Goal: Task Accomplishment & Management: Contribute content

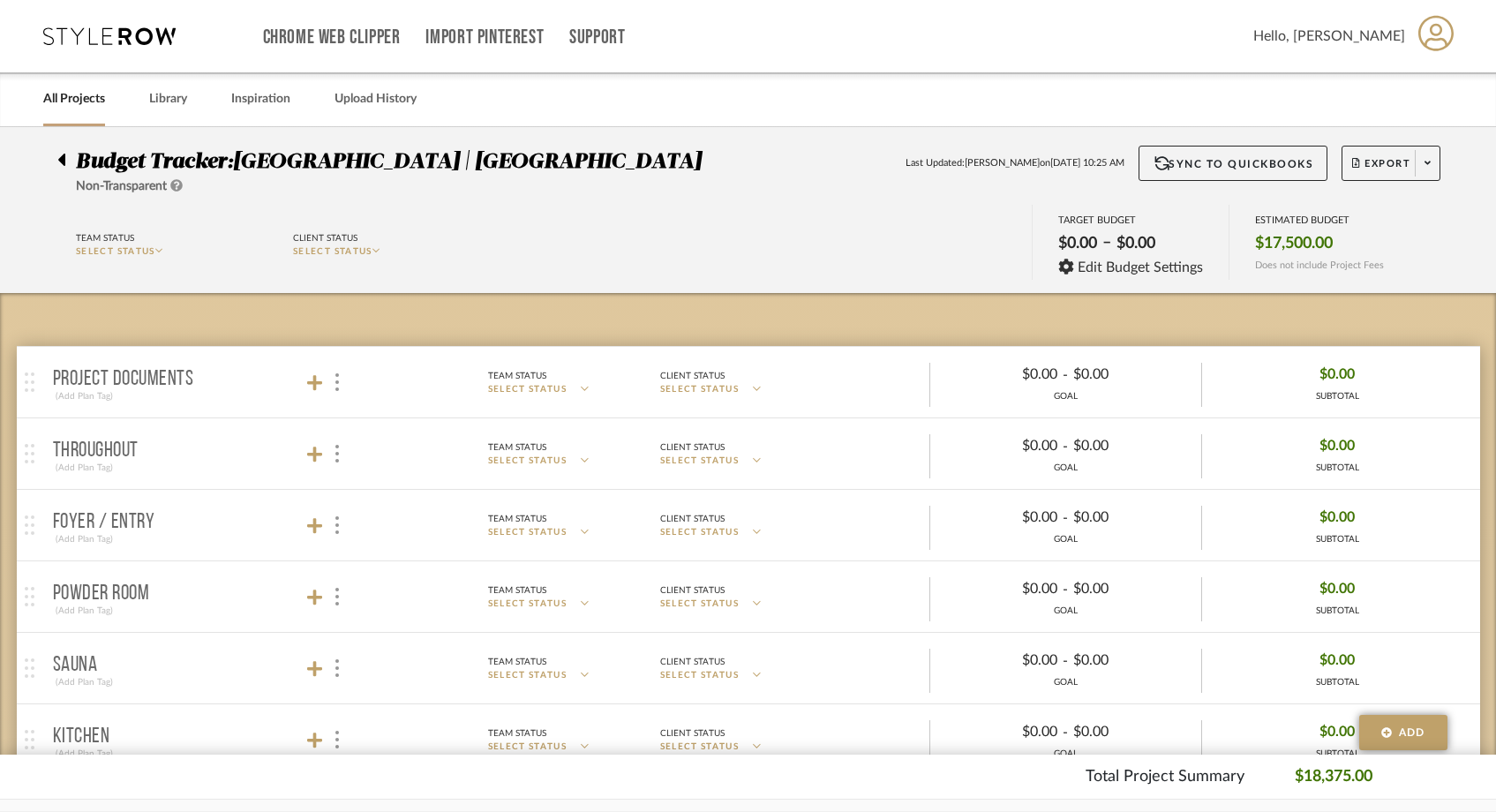
click at [74, 100] on link "All Projects" at bounding box center [73, 99] width 61 height 24
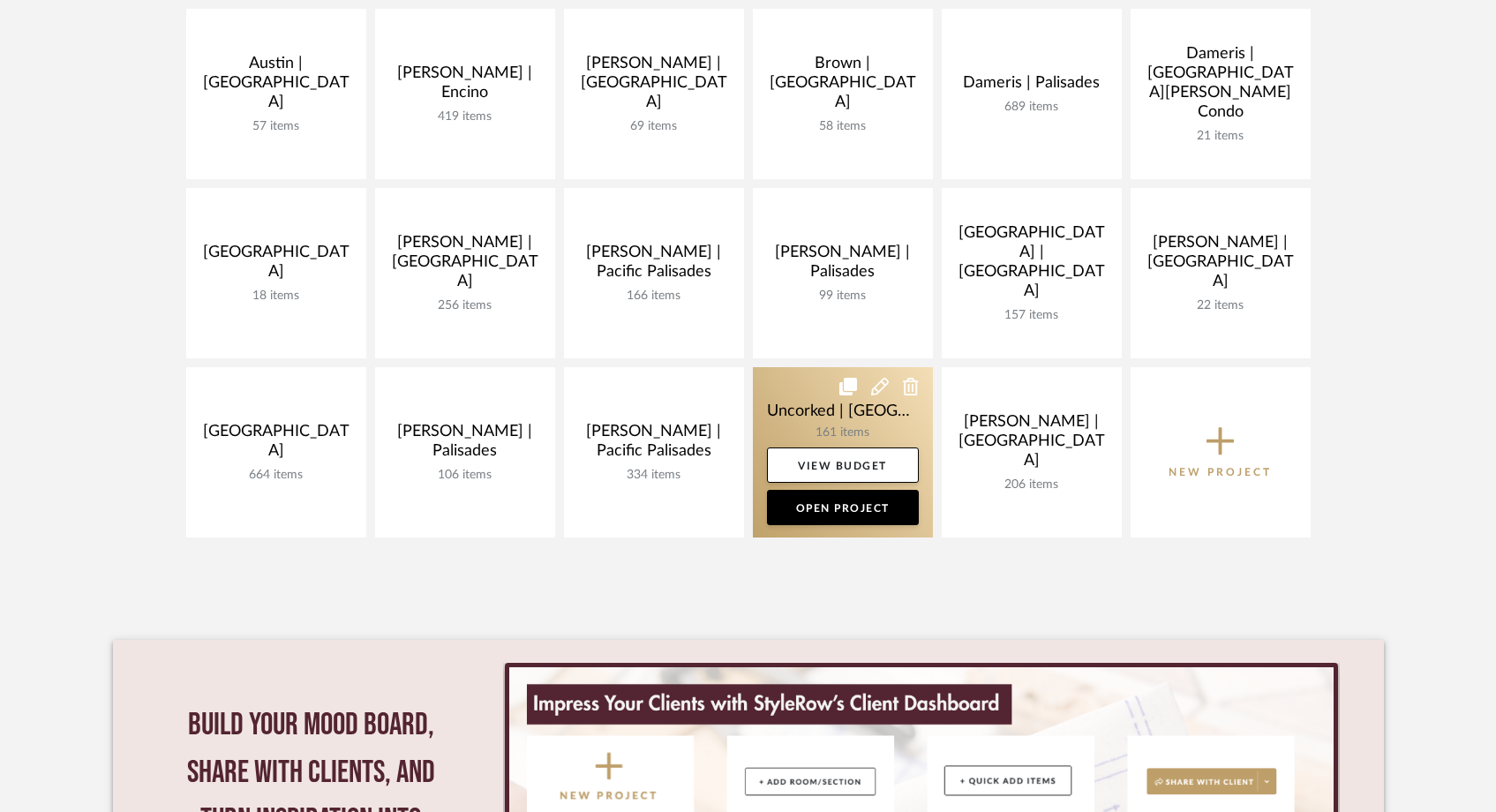
scroll to position [430, 0]
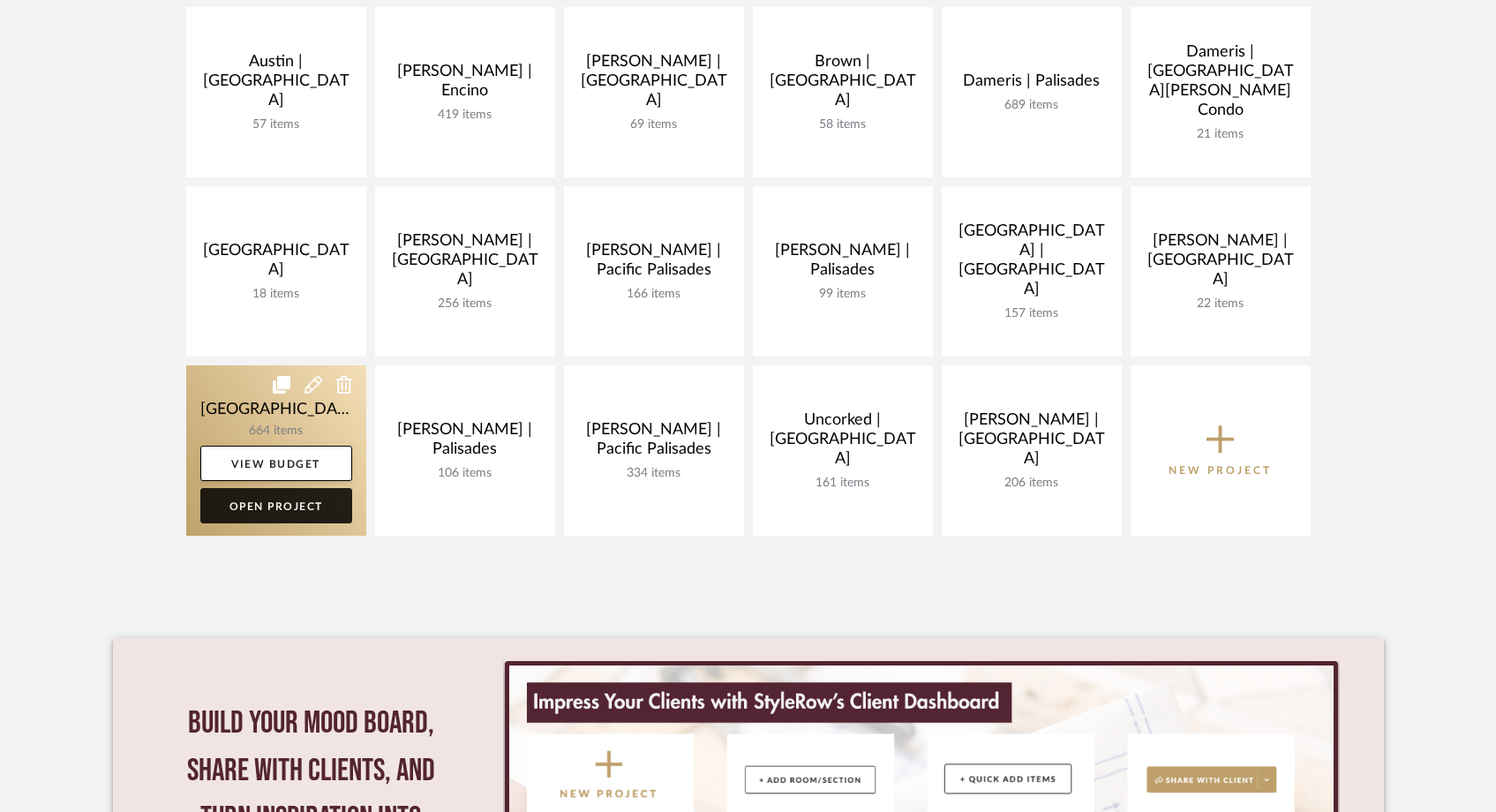
click at [263, 507] on link "Open Project" at bounding box center [275, 506] width 151 height 35
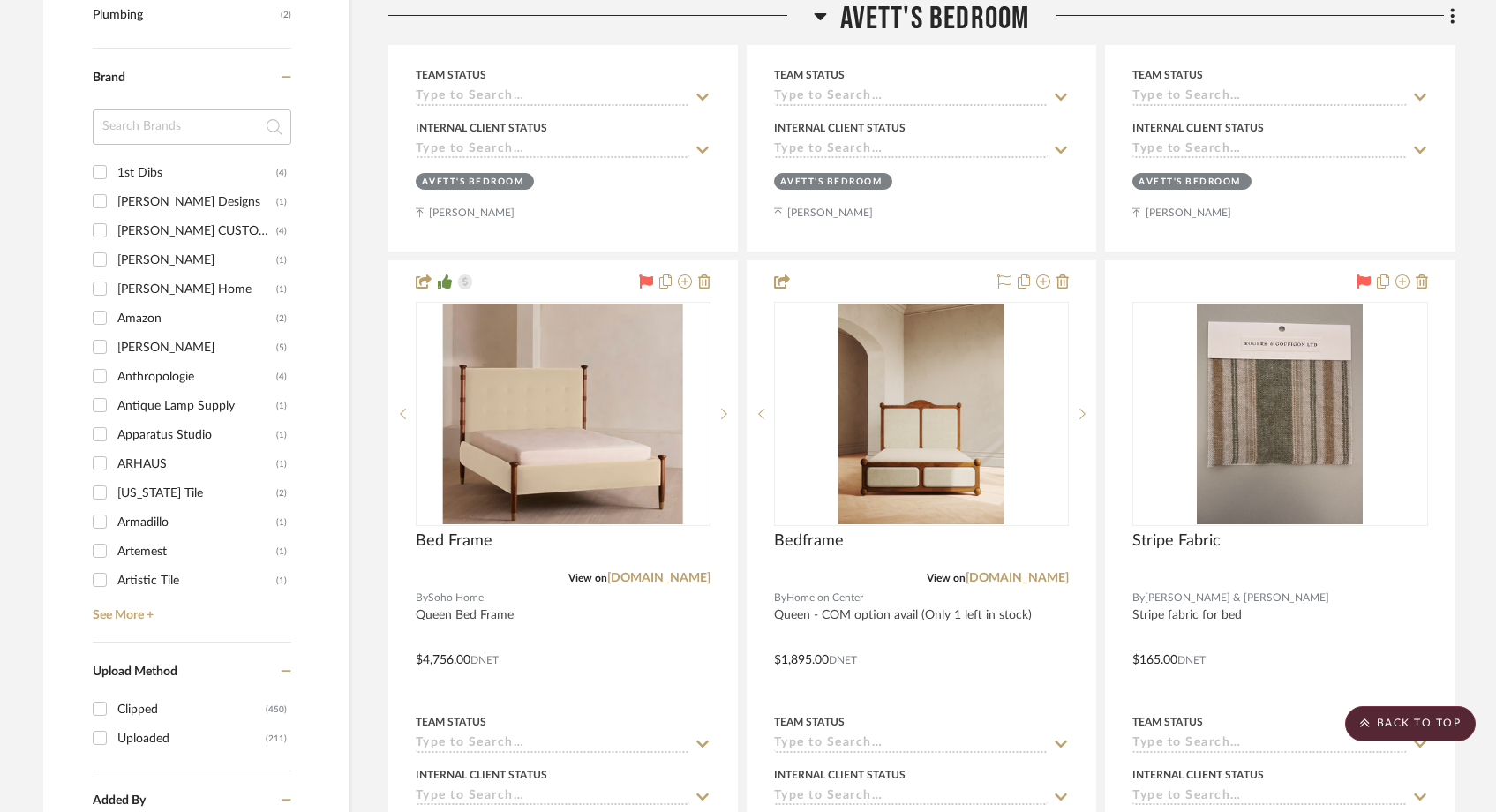
scroll to position [2079, 0]
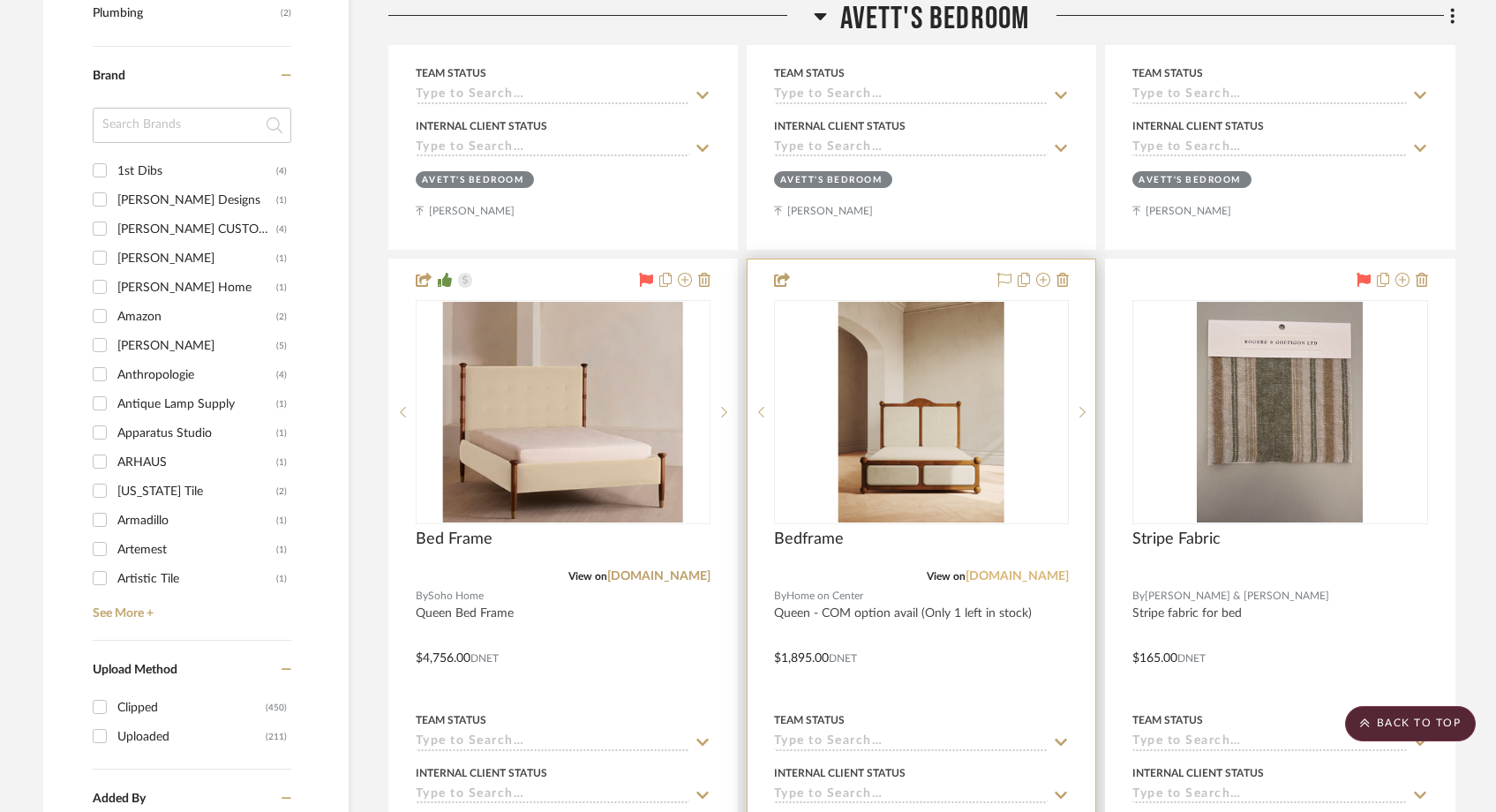
click at [1010, 573] on link "[DOMAIN_NAME]" at bounding box center [1017, 575] width 104 height 12
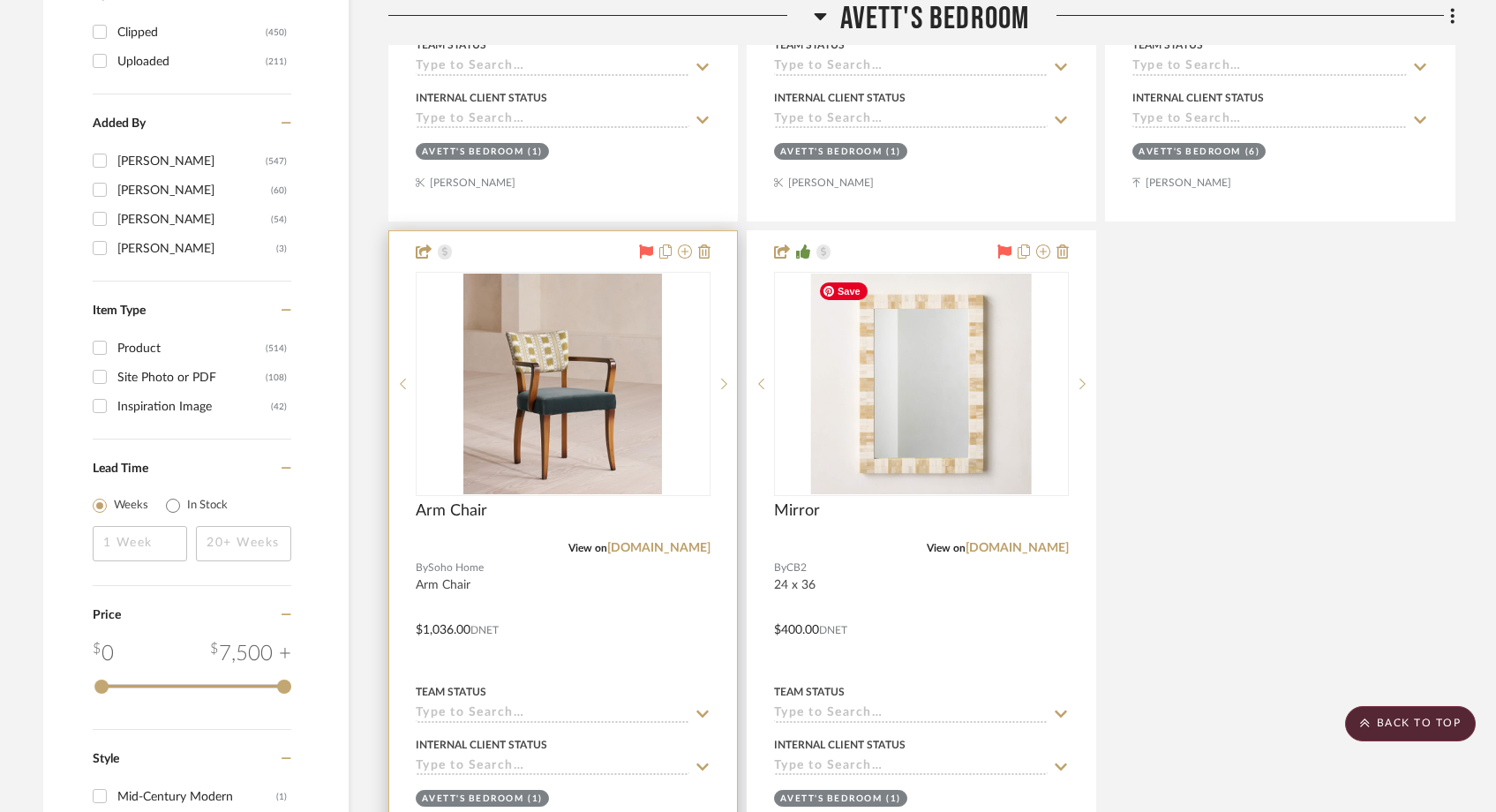
scroll to position [2756, 0]
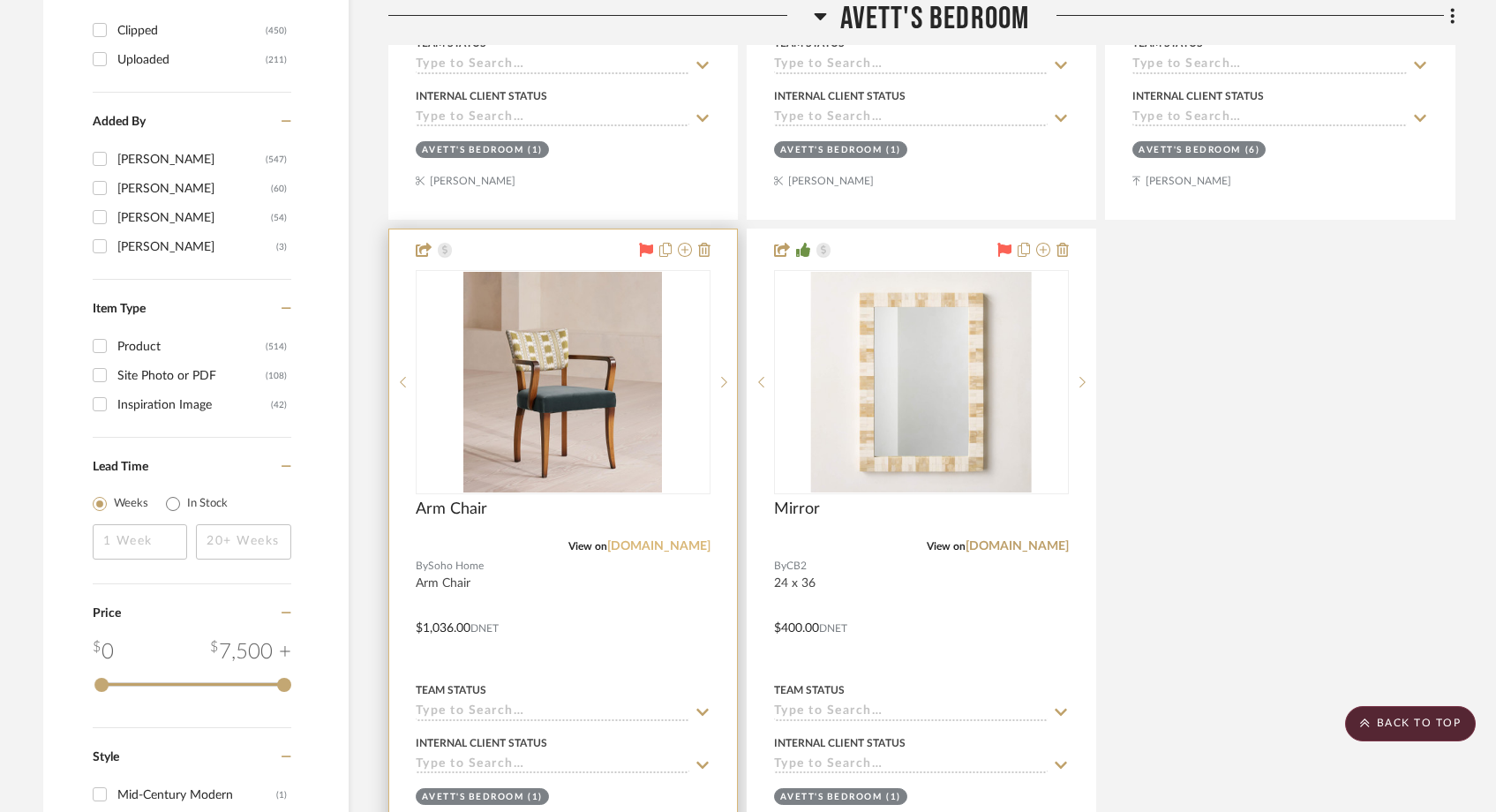
click at [675, 541] on link "[DOMAIN_NAME]" at bounding box center [659, 545] width 104 height 12
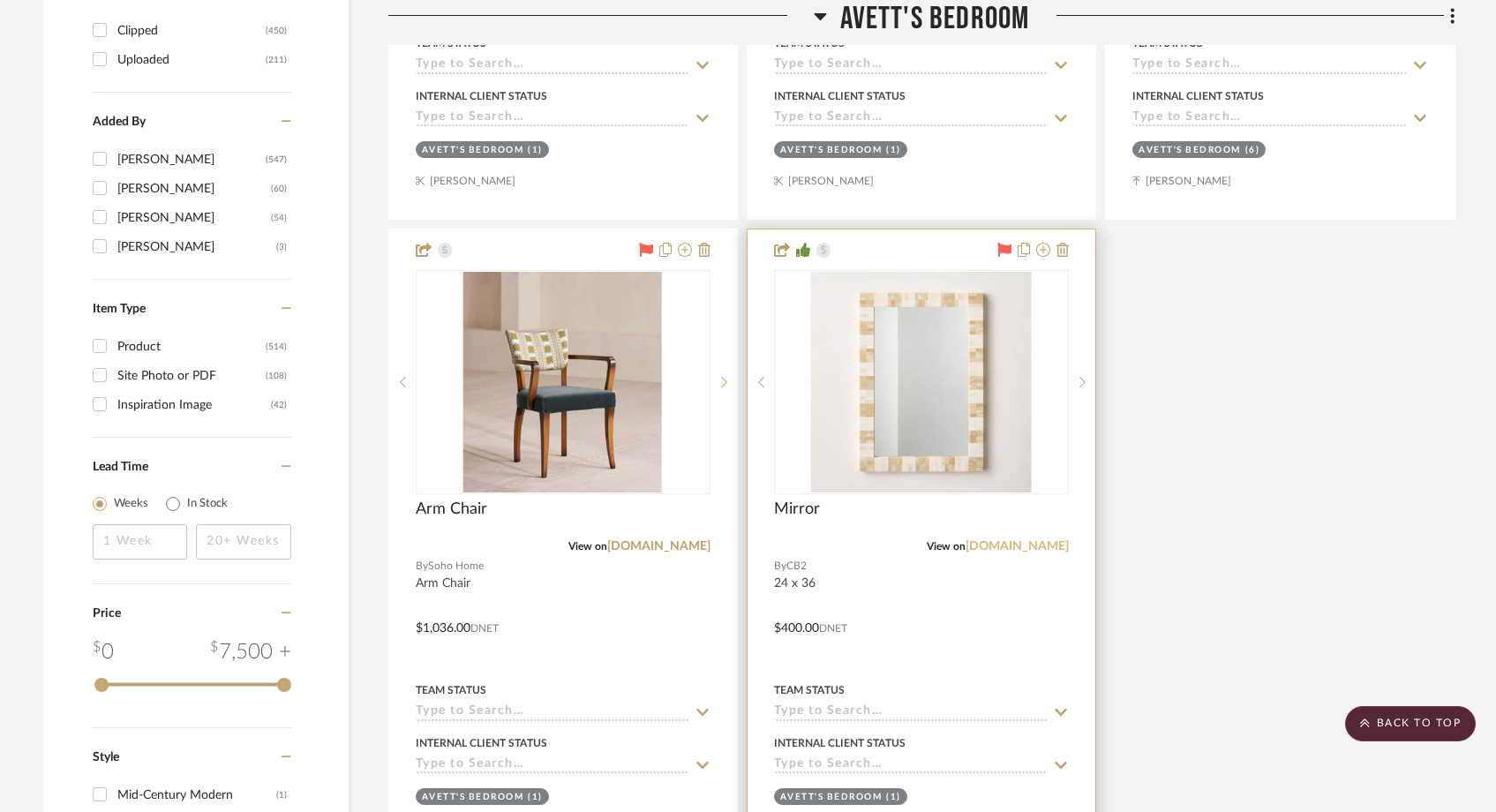
click at [1033, 544] on link "[DOMAIN_NAME]" at bounding box center [1017, 545] width 104 height 12
click at [934, 433] on img "0" at bounding box center [921, 382] width 220 height 220
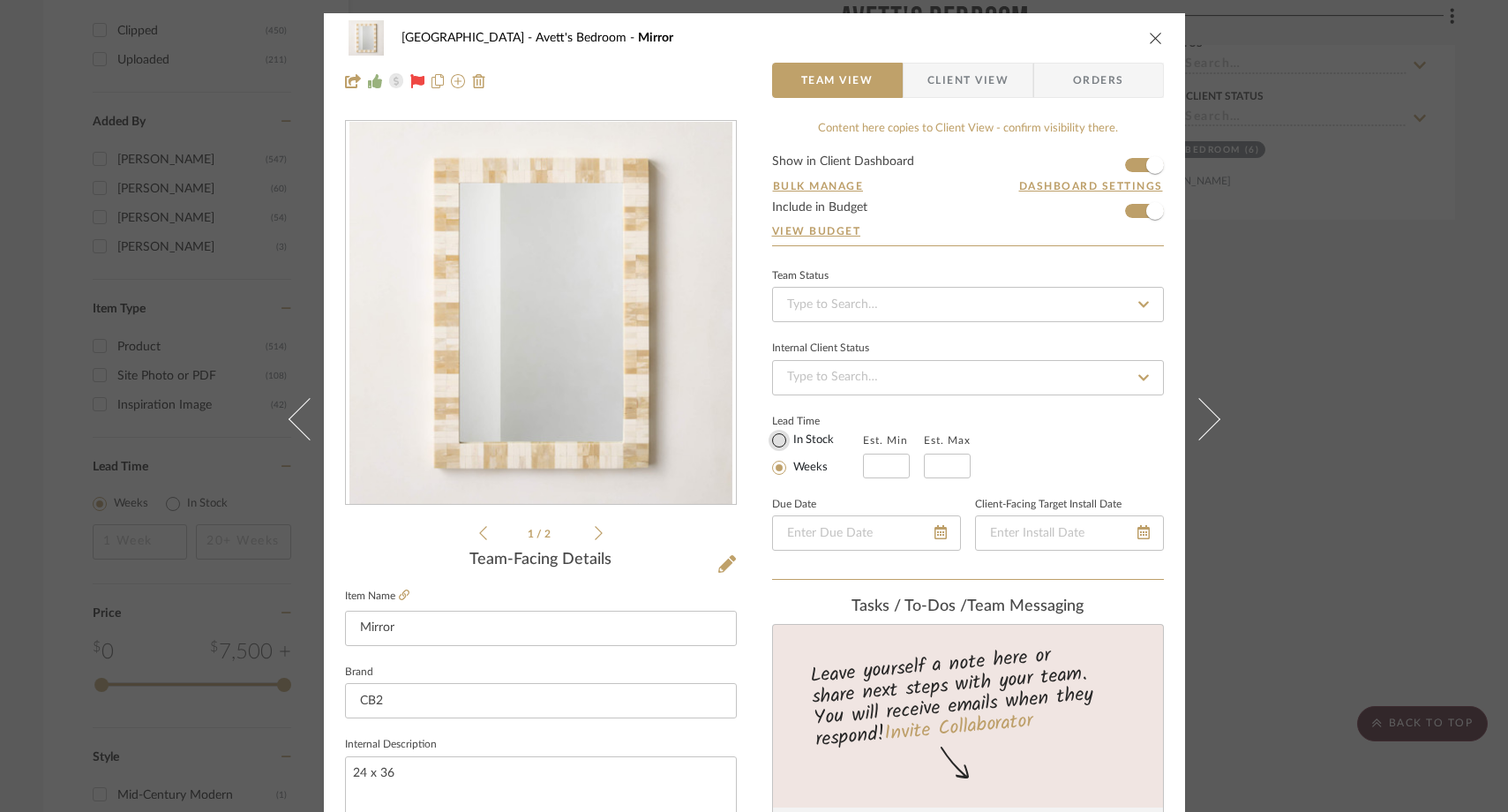
click at [769, 442] on input "In Stock" at bounding box center [779, 439] width 21 height 21
radio input "true"
click at [1371, 314] on div "[GEOGRAPHIC_DATA]'s Bedroom Mirror Team View Client View Orders 1 / 2 Team-Faci…" at bounding box center [754, 406] width 1508 height 812
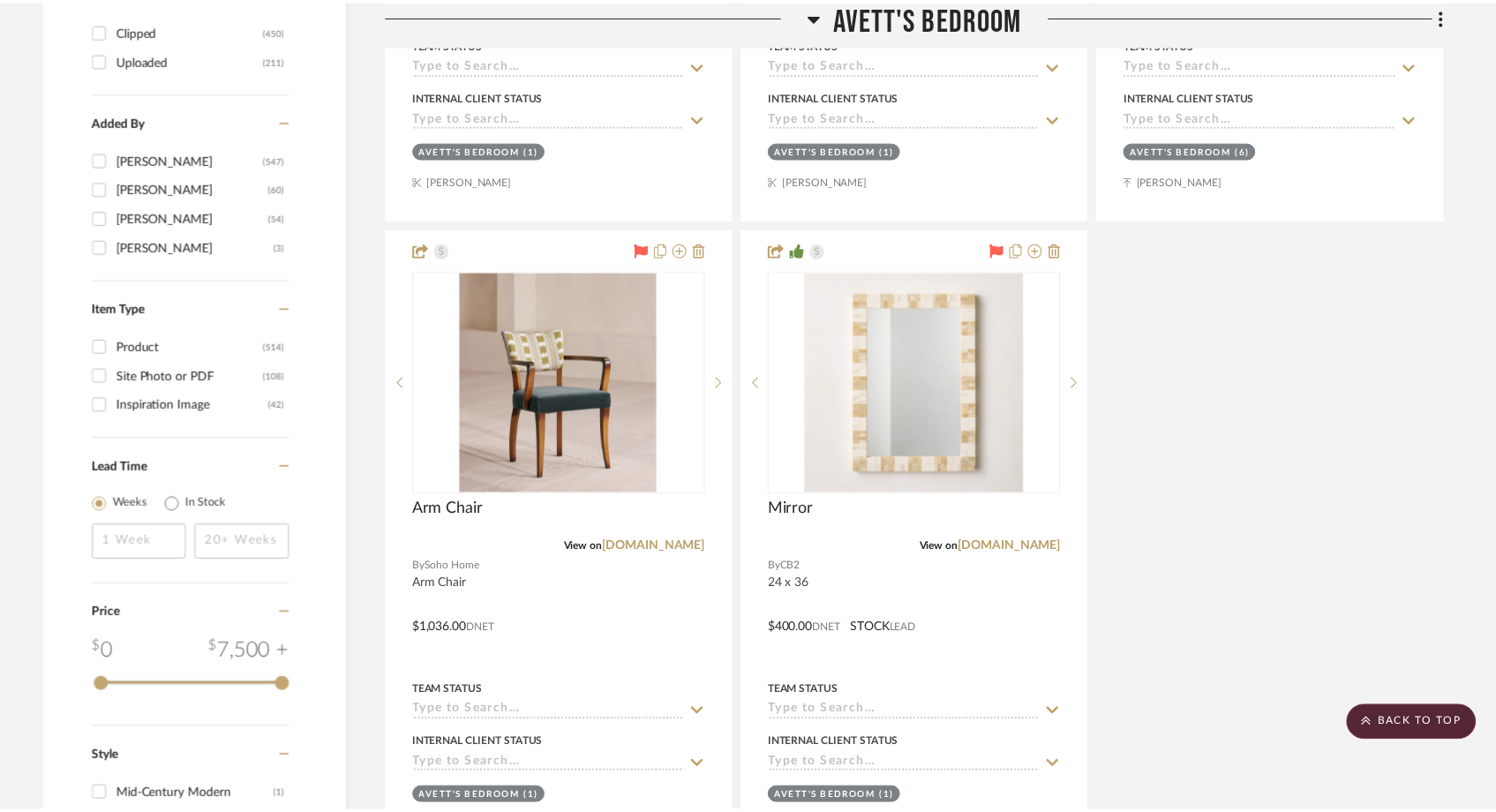
scroll to position [2756, 0]
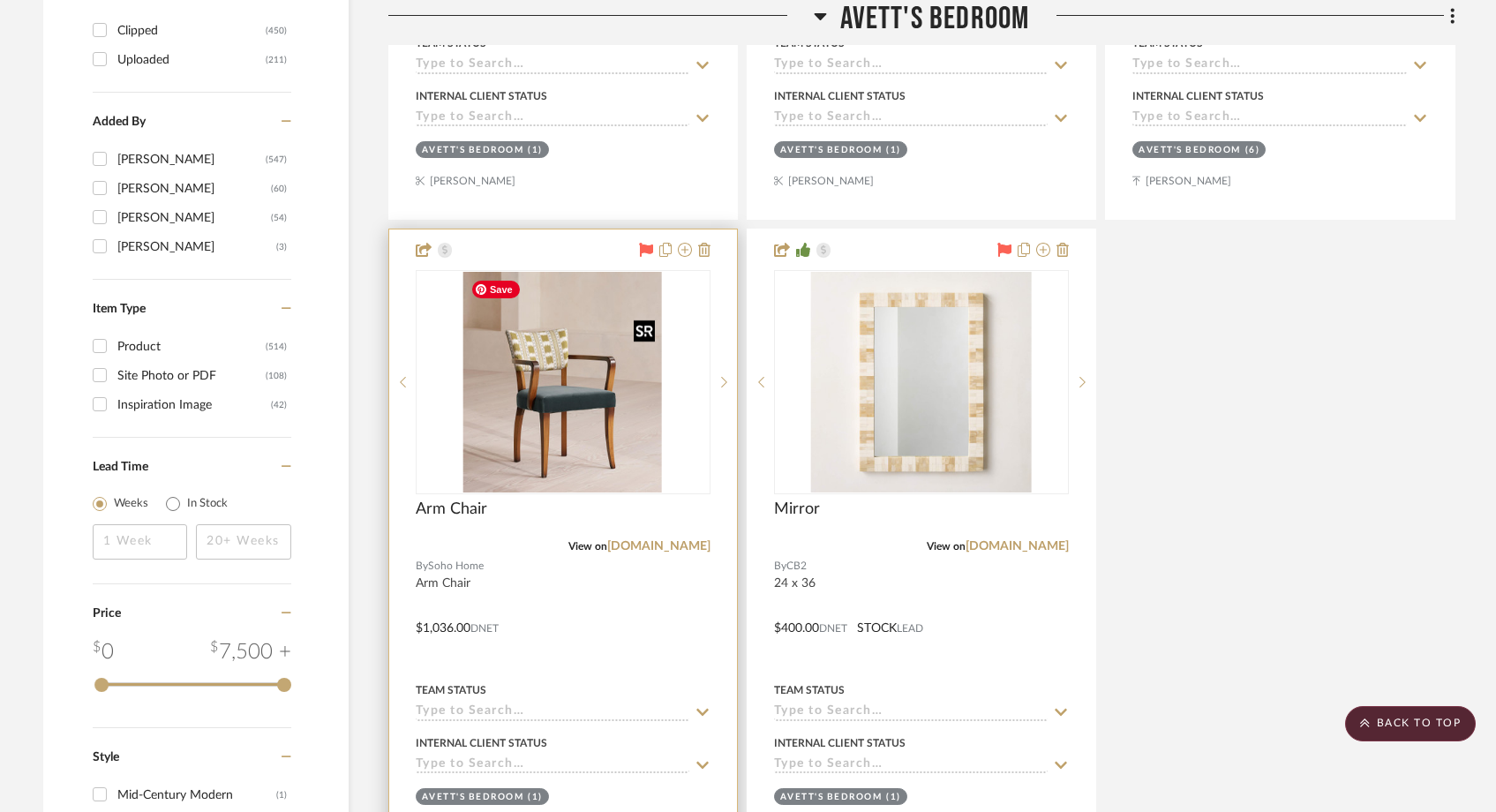
click at [602, 431] on img "0" at bounding box center [563, 382] width 198 height 220
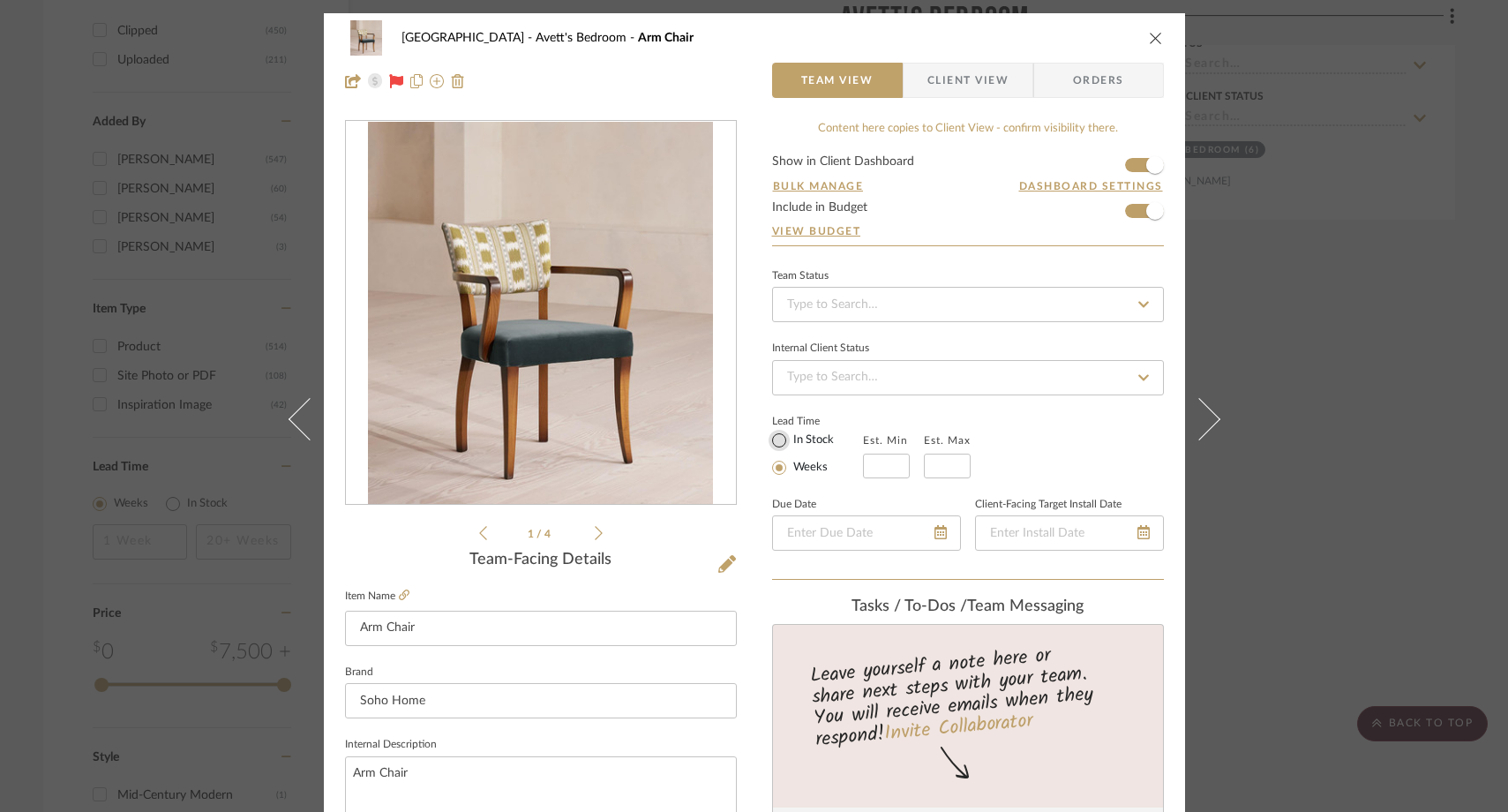
click at [774, 439] on input "In Stock" at bounding box center [779, 439] width 21 height 21
radio input "true"
click at [1433, 345] on div "[GEOGRAPHIC_DATA]'s Bedroom Arm Chair Team View Client View Orders 1 / 4 Team-F…" at bounding box center [754, 406] width 1508 height 812
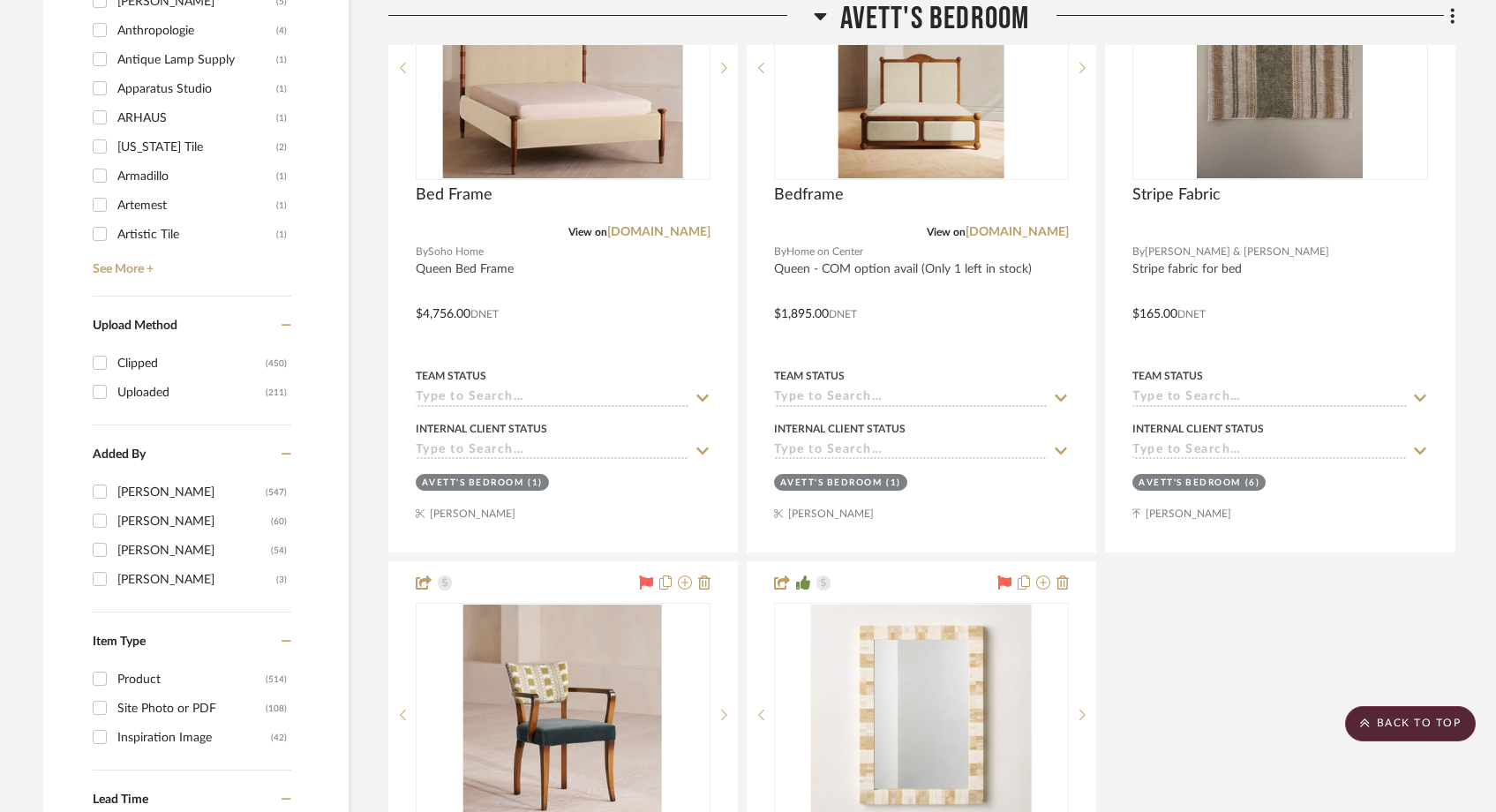
scroll to position [2332, 0]
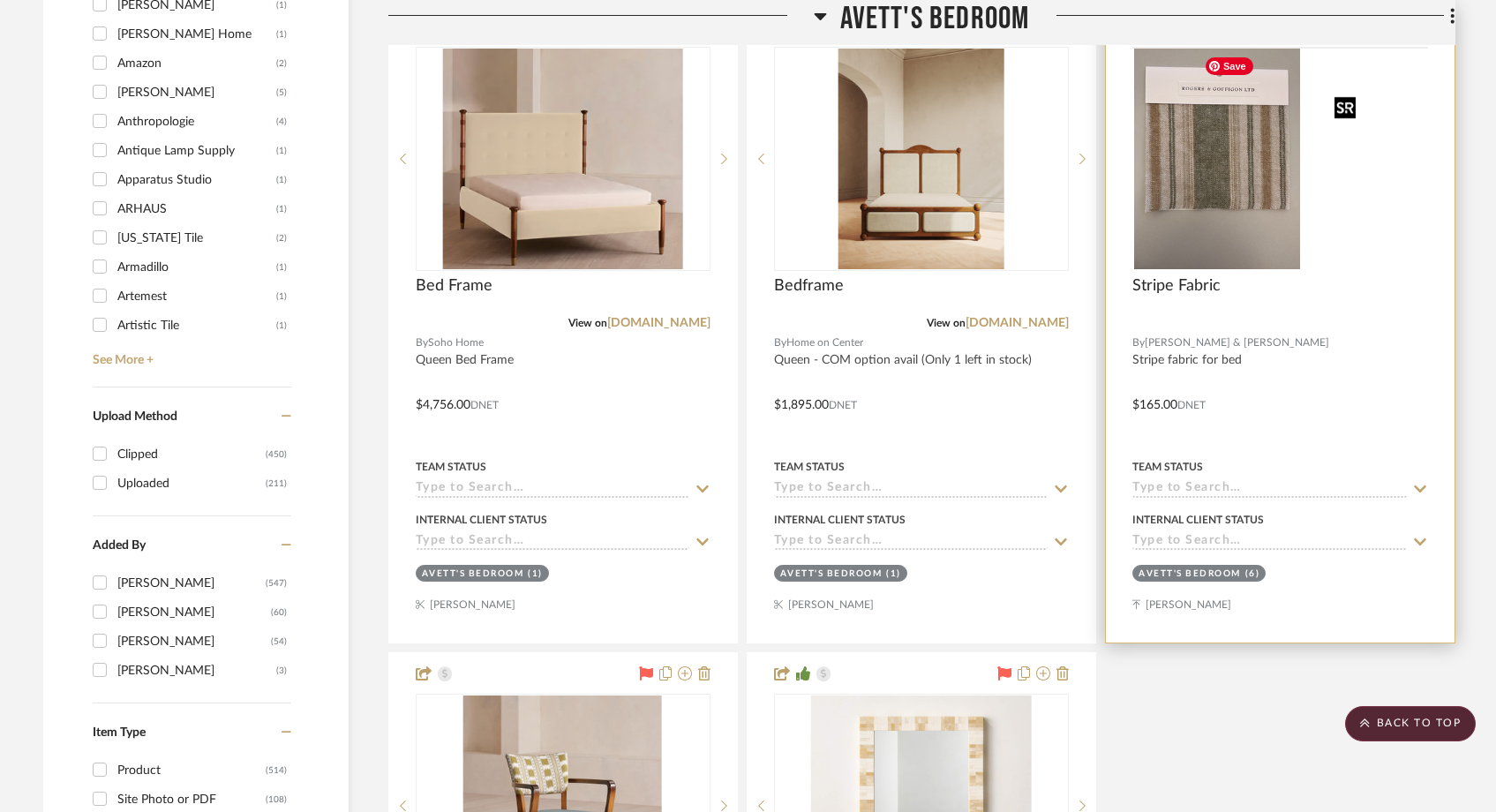
click at [0, 0] on img at bounding box center [0, 0] width 0 height 0
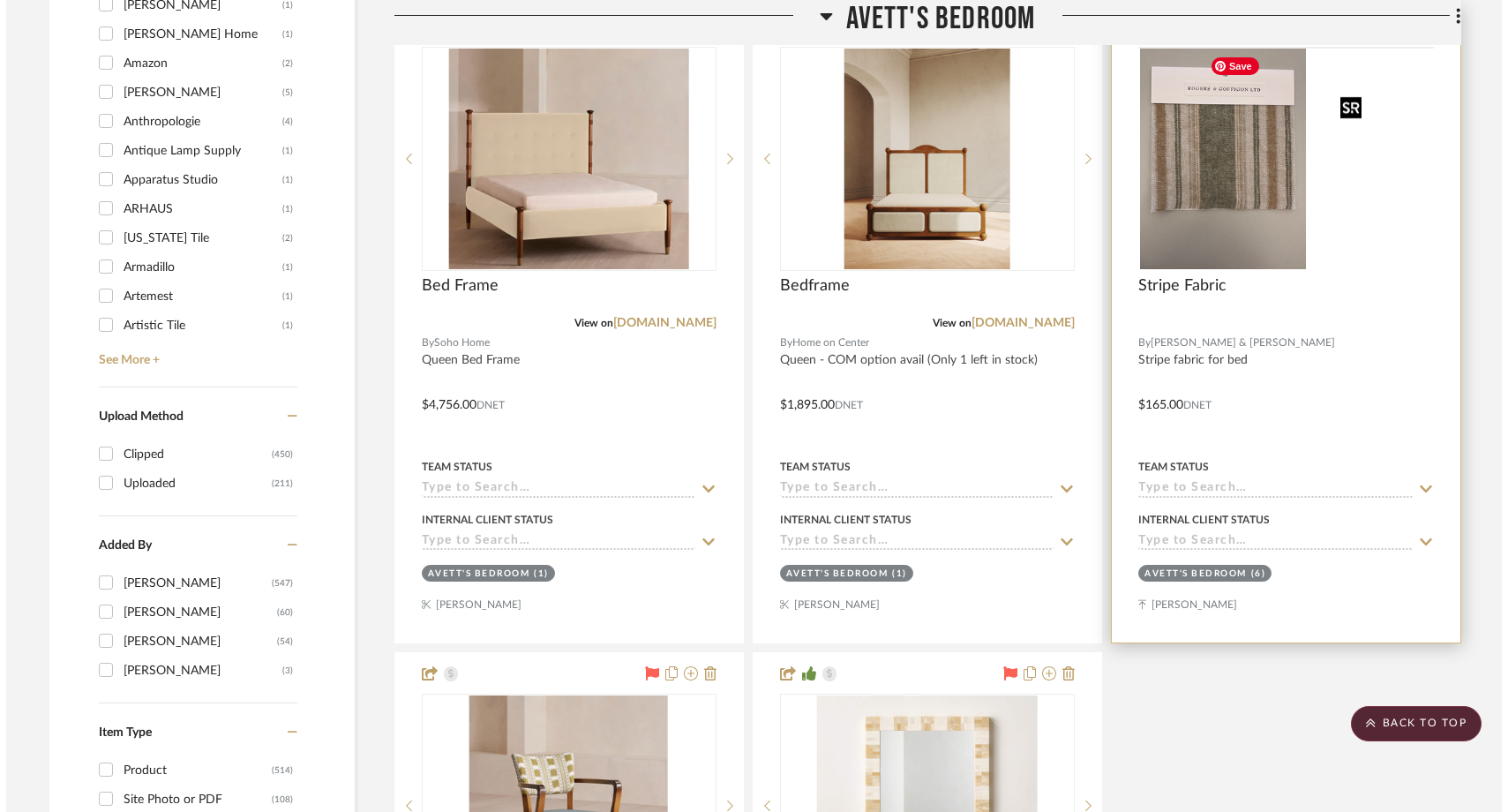
scroll to position [0, 0]
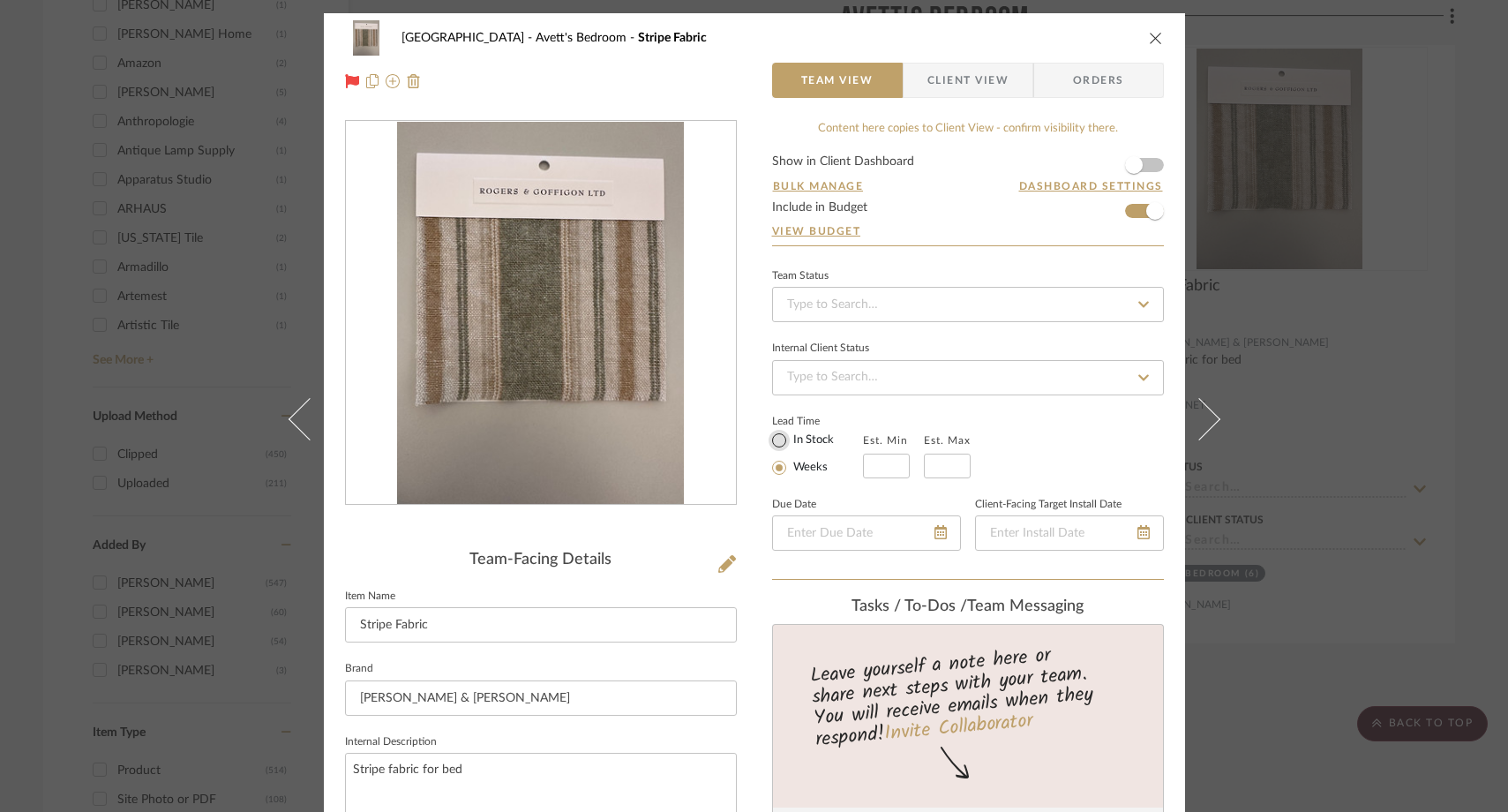
click at [773, 439] on input "In Stock" at bounding box center [779, 439] width 21 height 21
radio input "true"
click at [1156, 26] on div "[GEOGRAPHIC_DATA]'s Bedroom Stripe Fabric" at bounding box center [754, 38] width 819 height 35
click at [1151, 34] on icon "close" at bounding box center [1156, 38] width 14 height 14
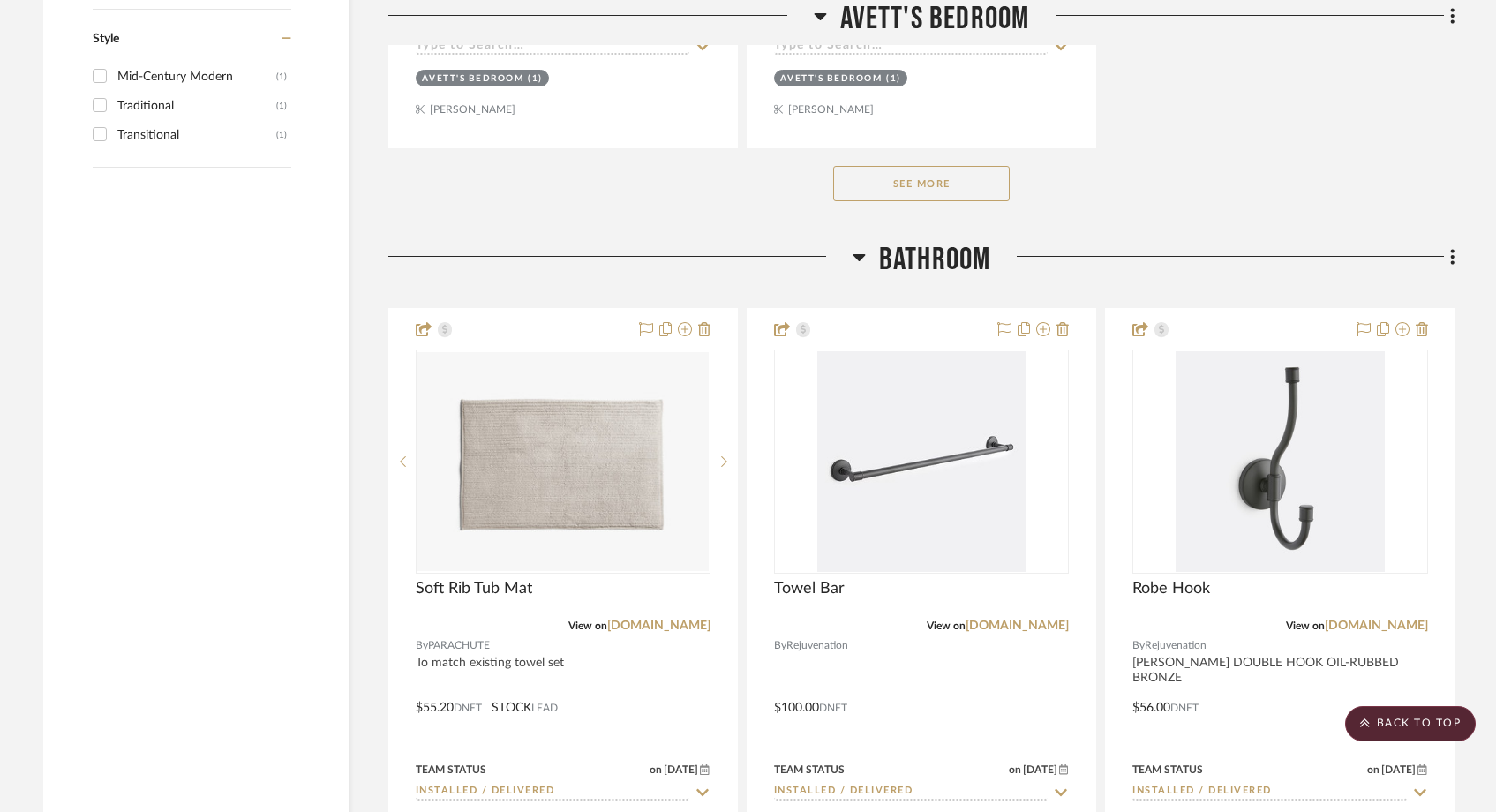
scroll to position [3476, 0]
click at [926, 177] on button "See More" at bounding box center [921, 183] width 176 height 35
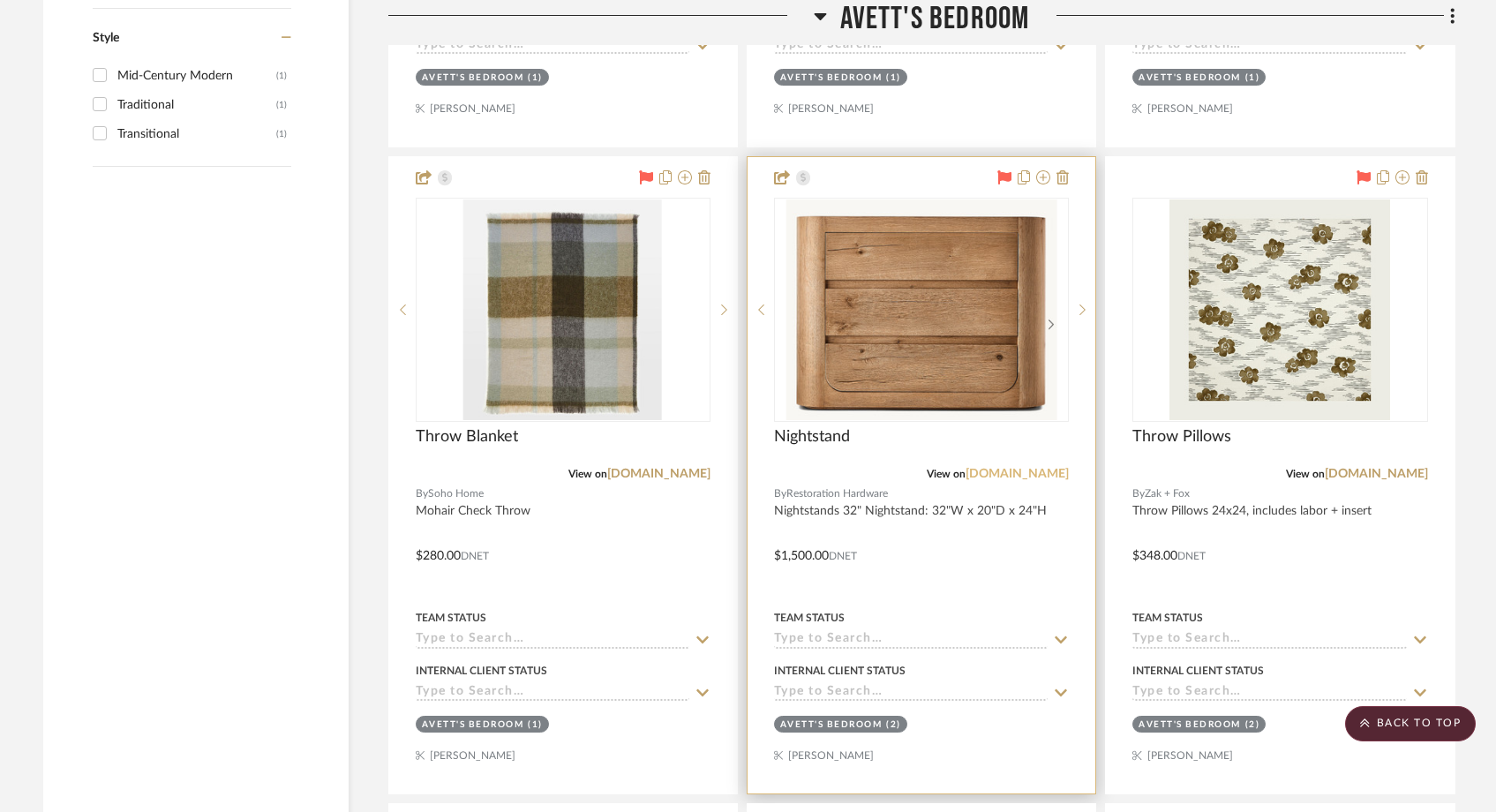
click at [1040, 476] on link "[DOMAIN_NAME]" at bounding box center [1017, 473] width 104 height 12
click at [974, 378] on img "0" at bounding box center [921, 309] width 271 height 220
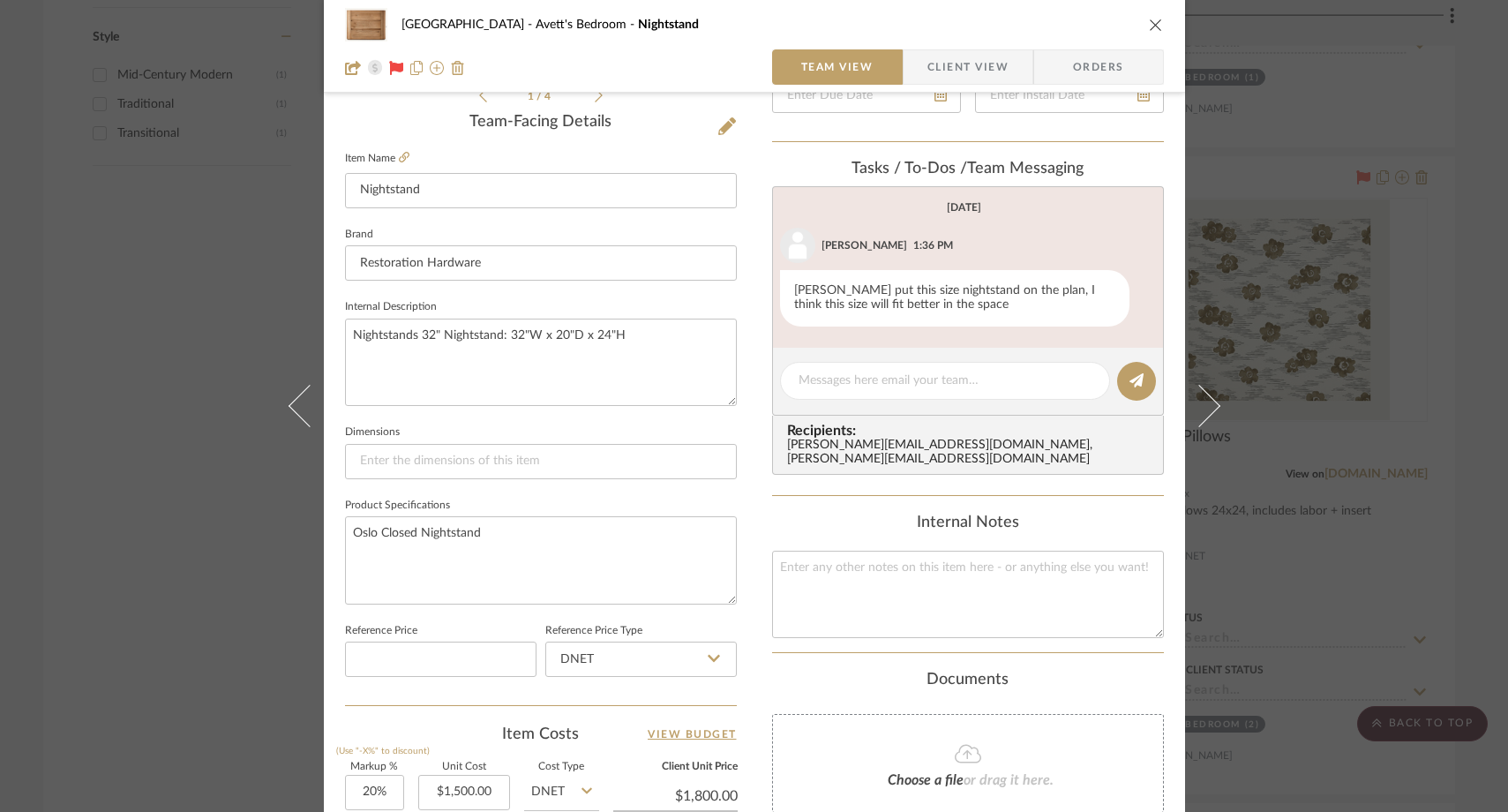
scroll to position [443, 0]
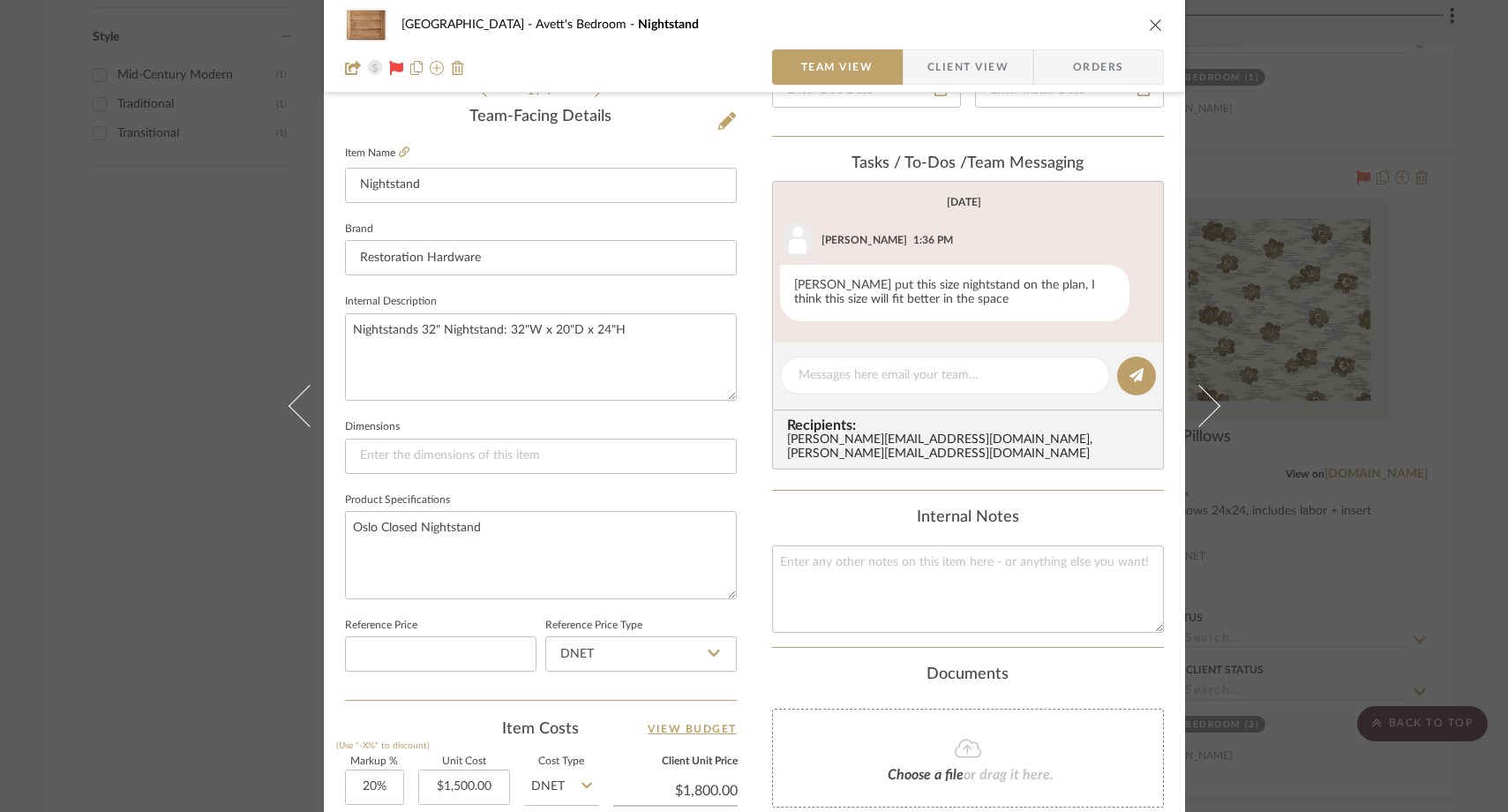
click at [808, 644] on div "Content here copies to Client View - confirm visibility there. Show in Client D…" at bounding box center [967, 403] width 392 height 1452
click at [815, 573] on textarea at bounding box center [967, 588] width 392 height 87
type textarea "eta mid november"
click at [772, 508] on div "Internal Notes" at bounding box center [967, 517] width 392 height 19
click at [200, 249] on div "[GEOGRAPHIC_DATA]'s Bedroom Nightstand Team View Client View Orders 1 / 4 Team-…" at bounding box center [754, 406] width 1508 height 812
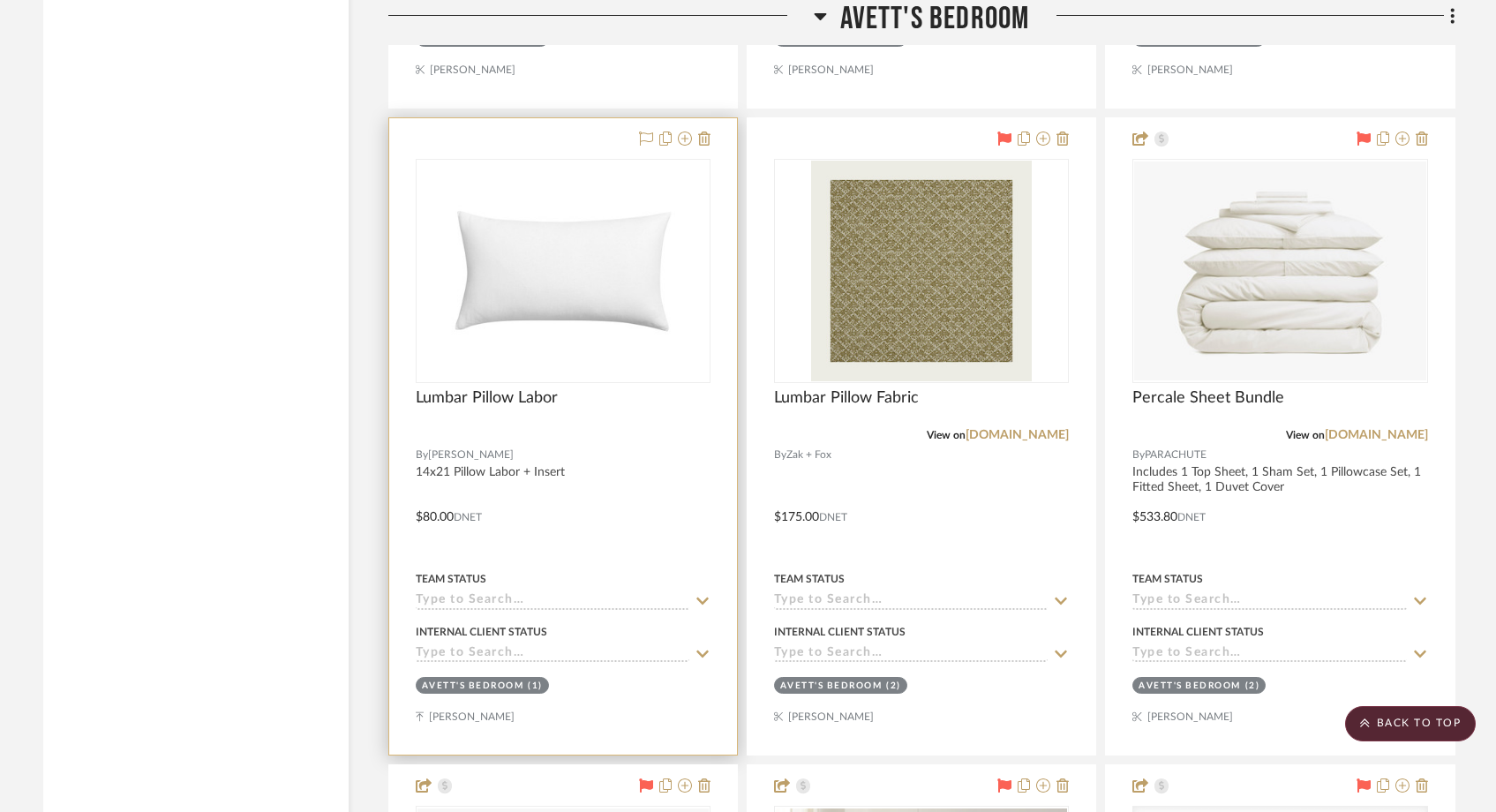
scroll to position [4214, 0]
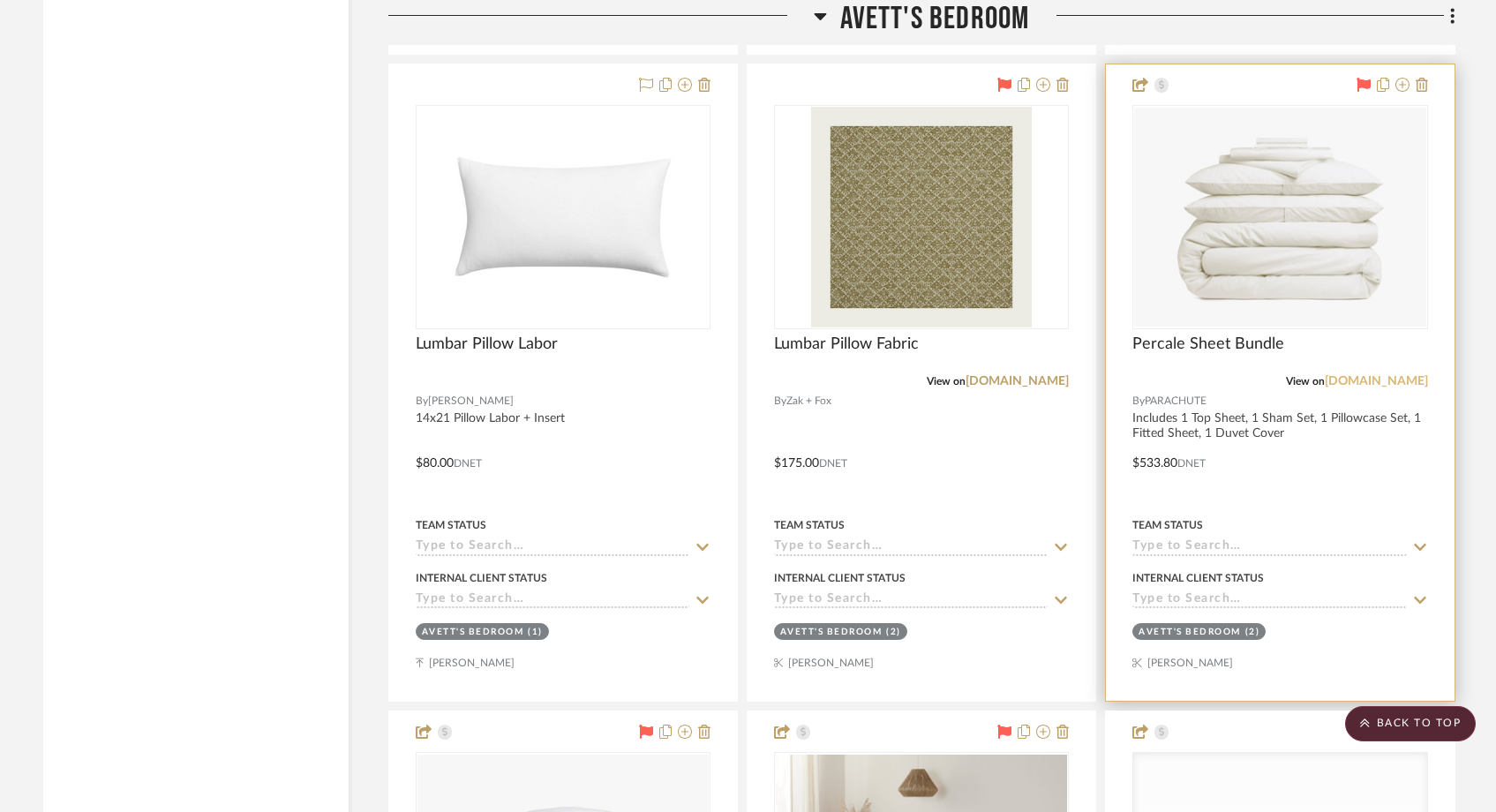
click at [1403, 377] on link "[DOMAIN_NAME]" at bounding box center [1376, 381] width 104 height 12
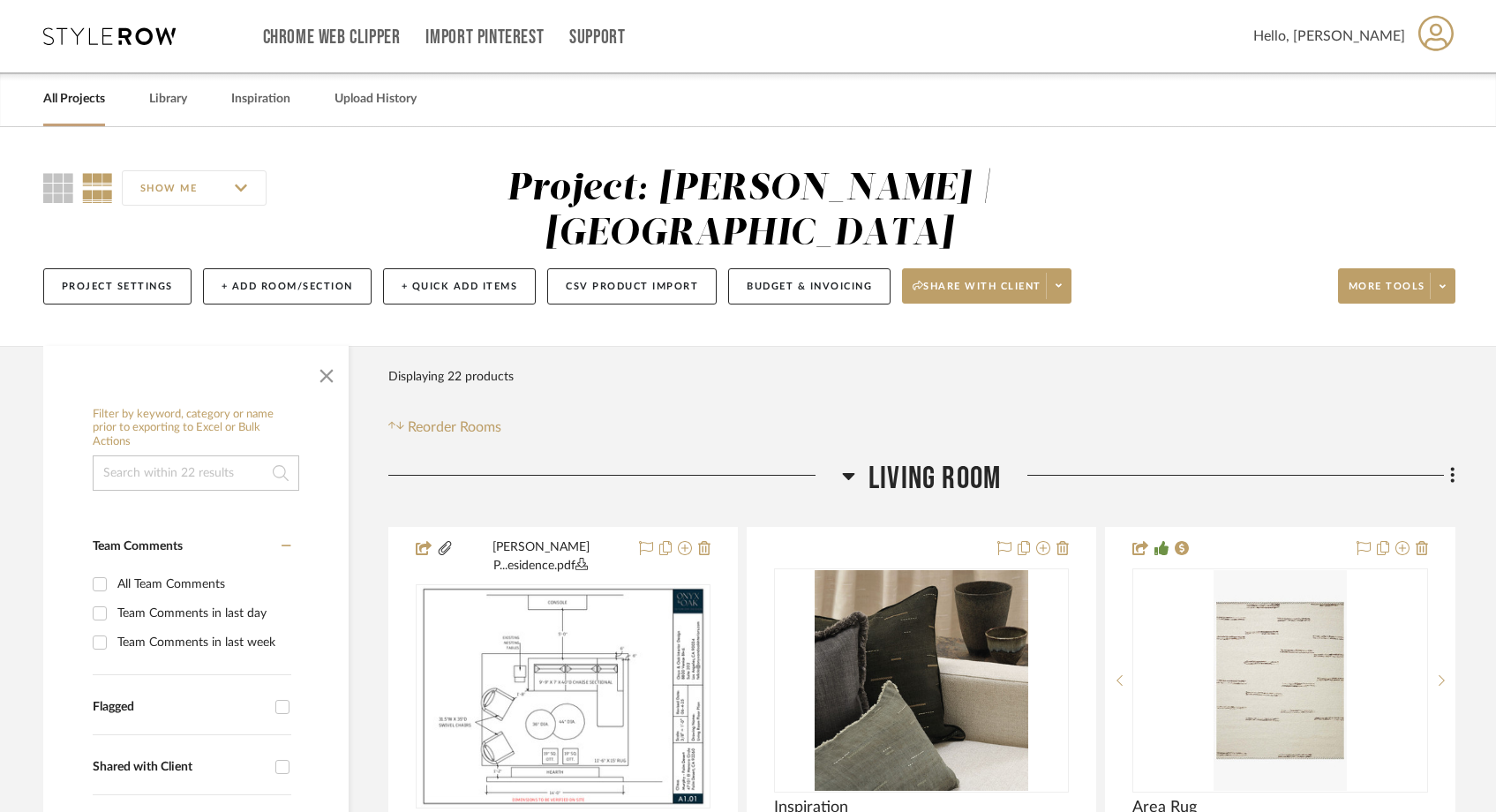
click at [73, 95] on link "All Projects" at bounding box center [73, 99] width 61 height 24
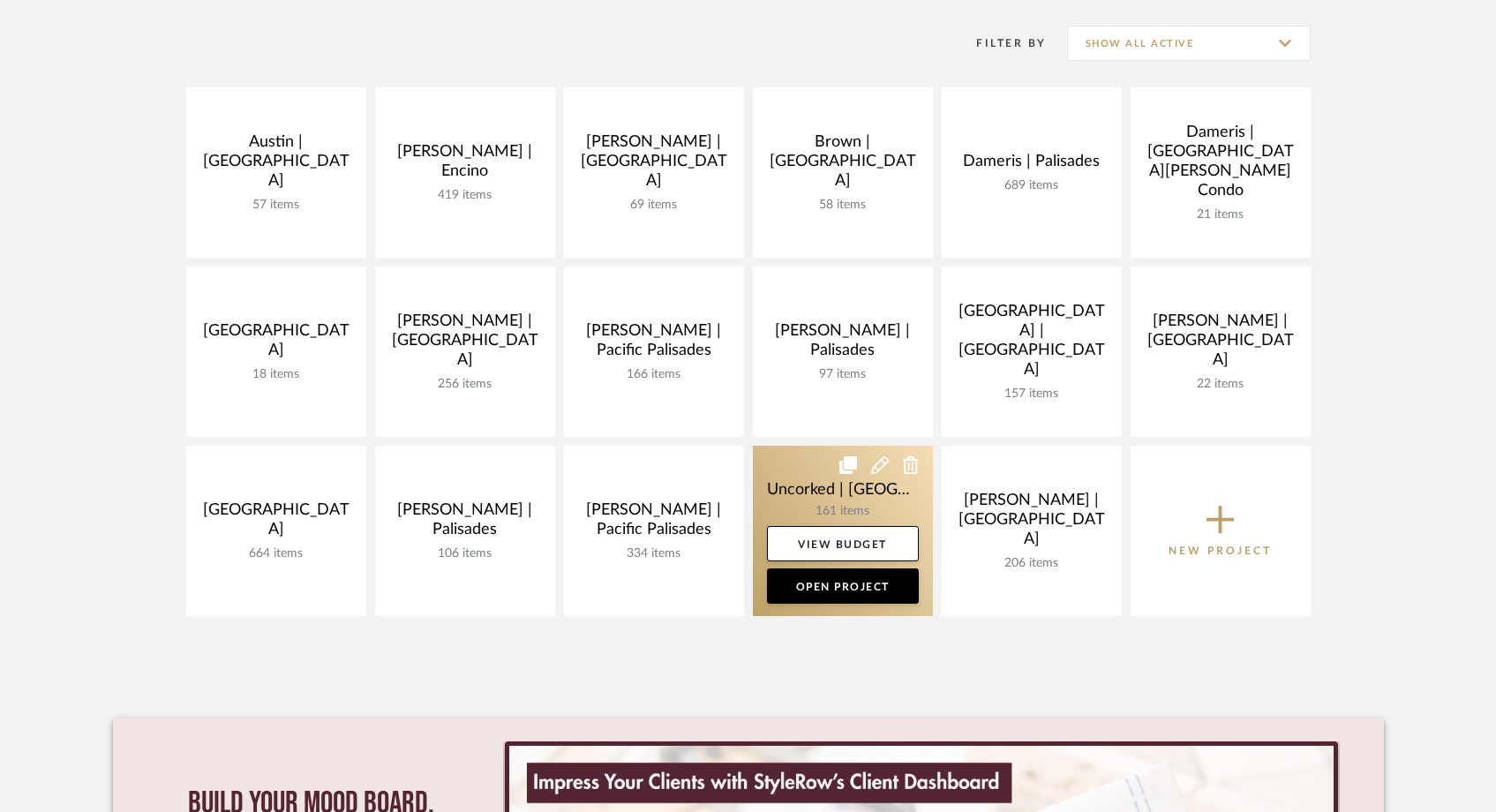
scroll to position [315, 0]
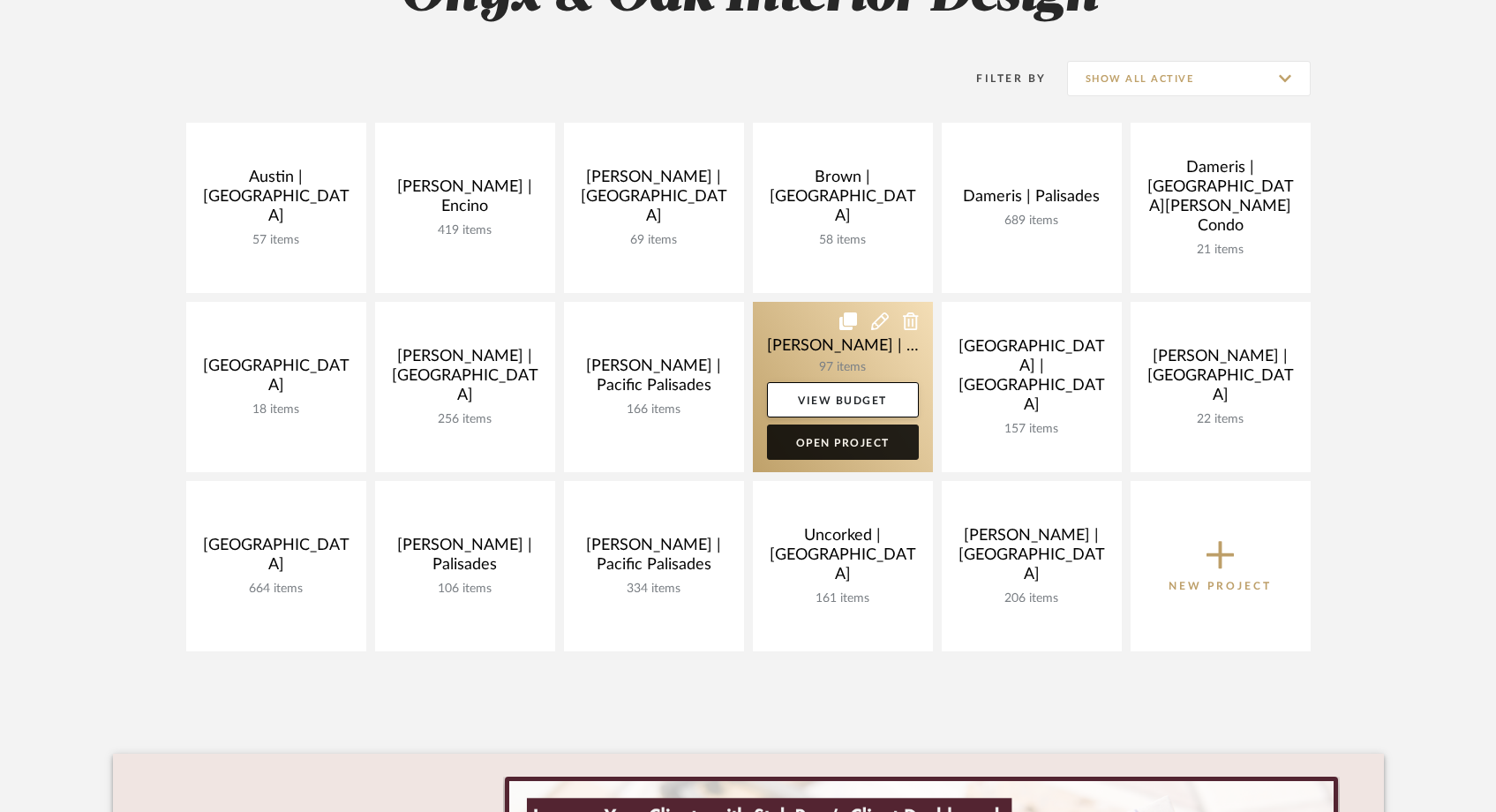
click at [815, 436] on link "Open Project" at bounding box center [843, 442] width 151 height 35
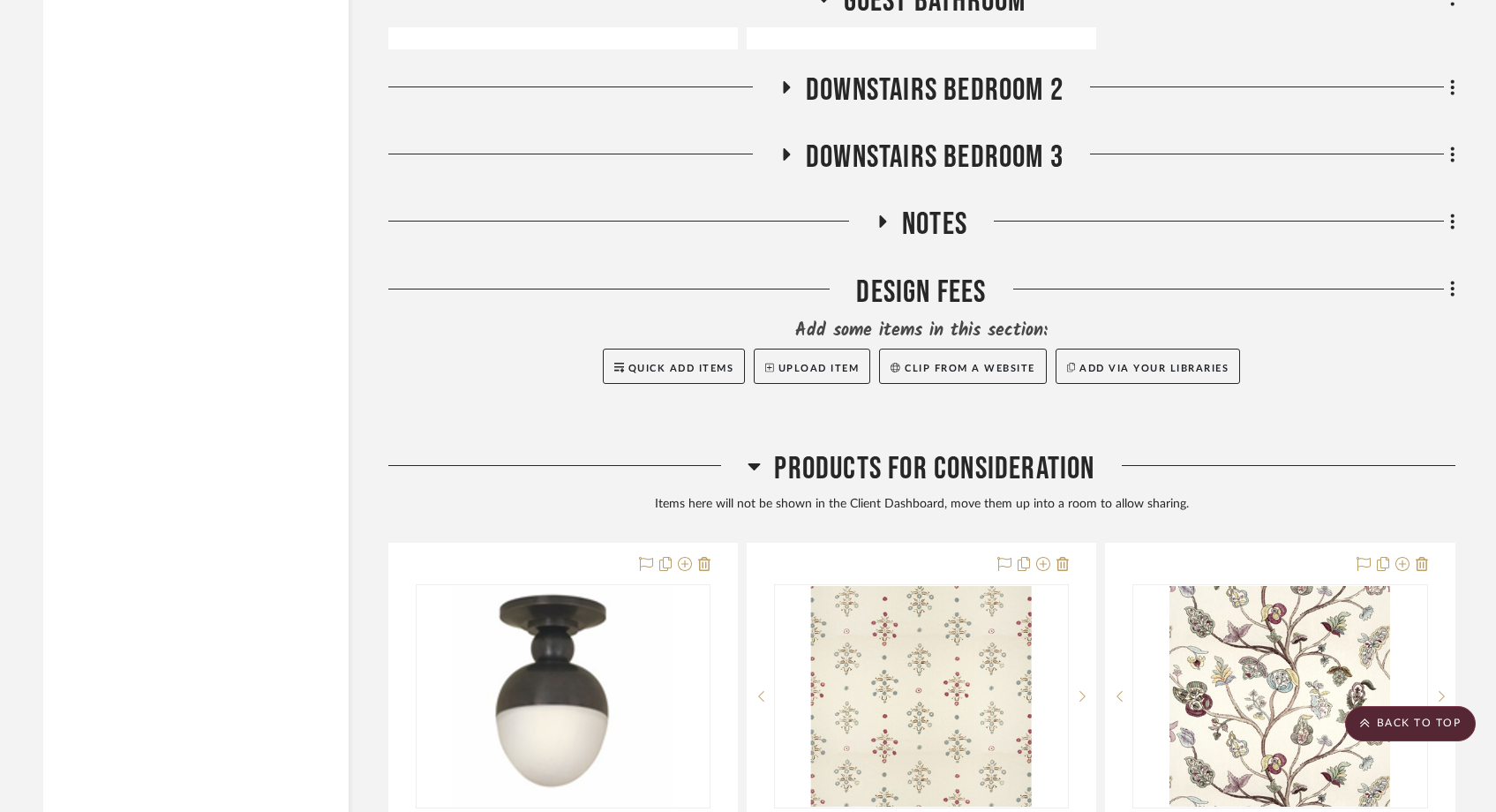
scroll to position [12304, 0]
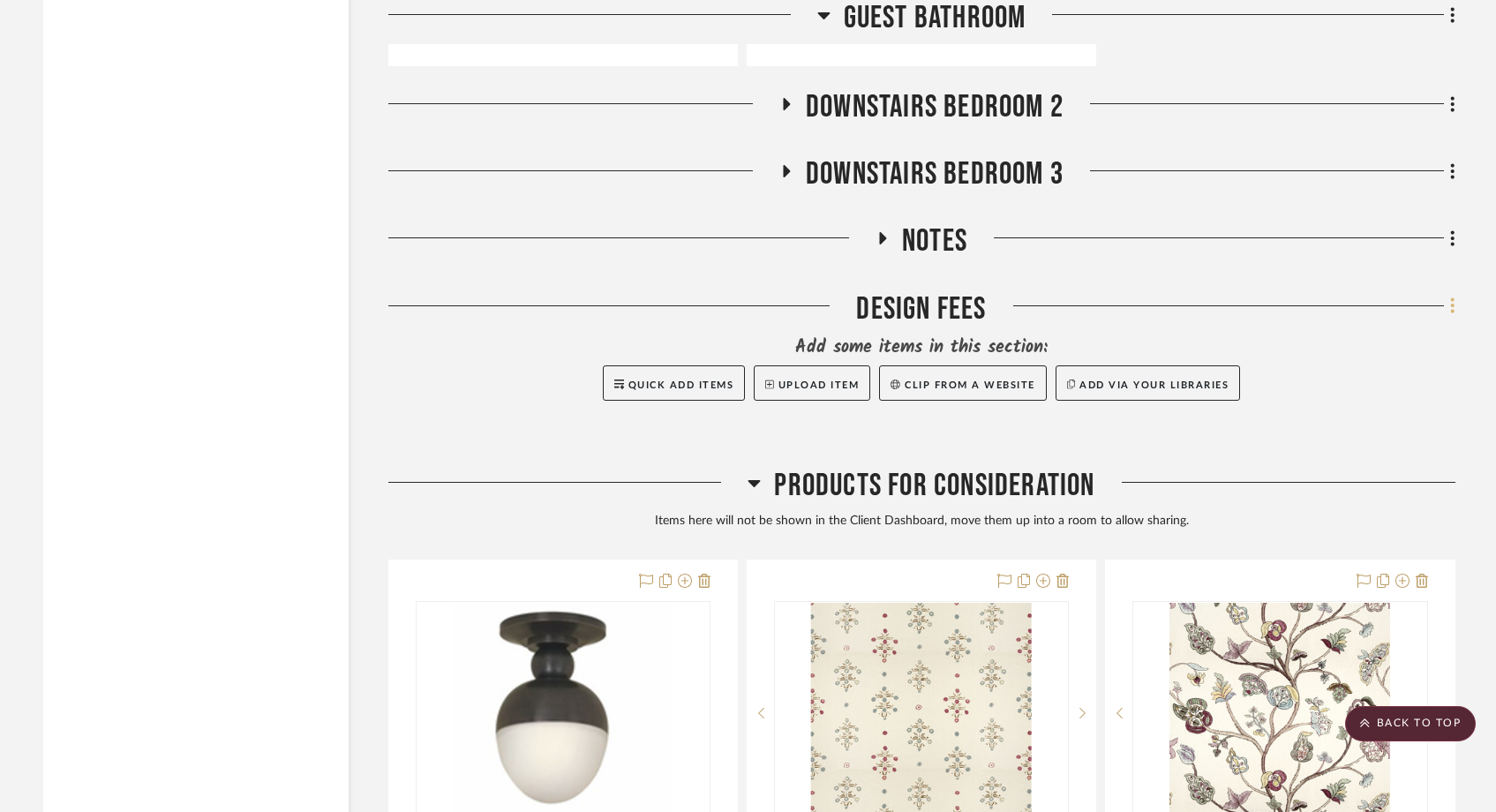
click at [1455, 295] on icon at bounding box center [1453, 305] width 6 height 19
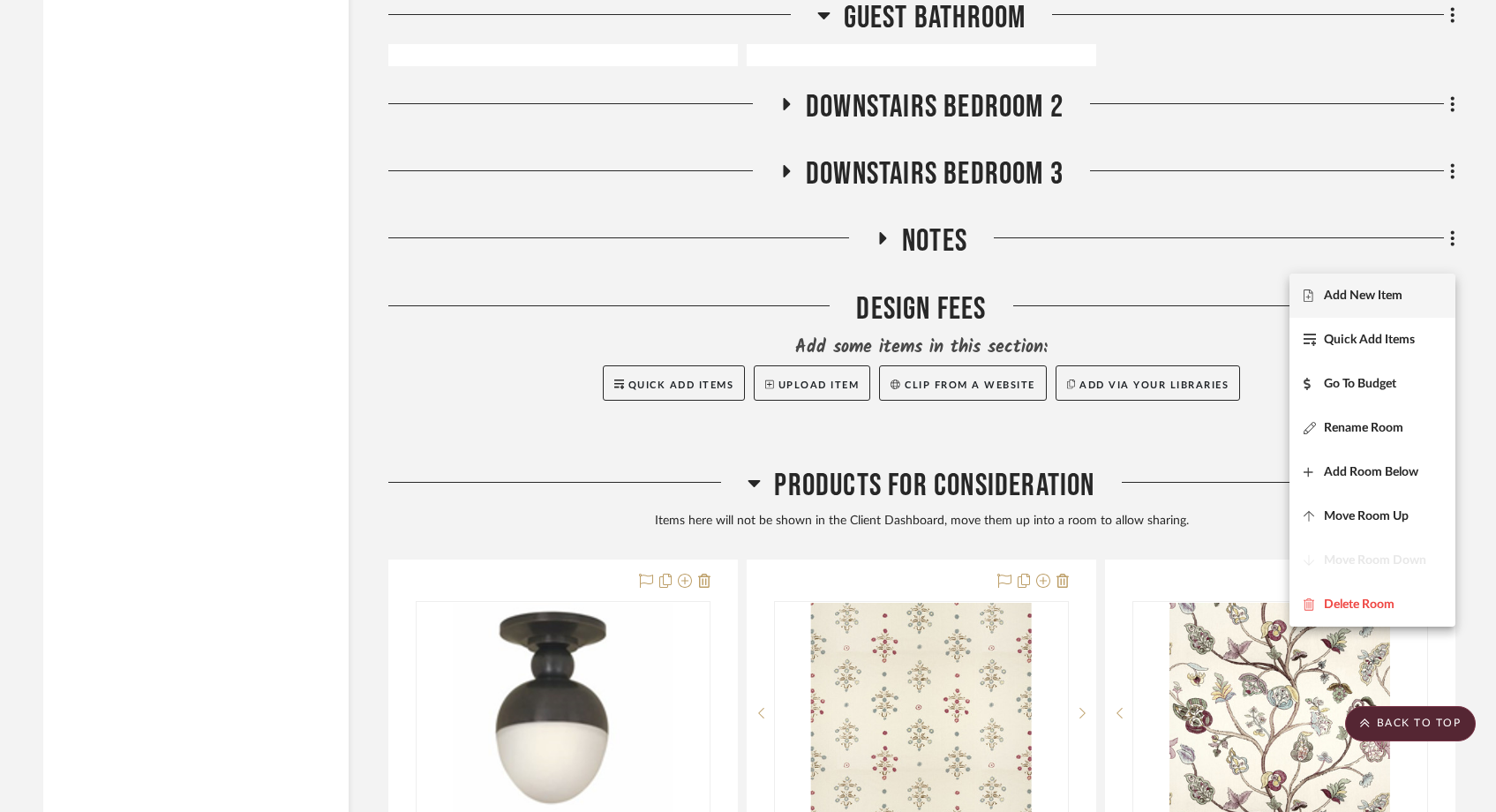
click at [1373, 299] on span "Add New Item" at bounding box center [1363, 295] width 79 height 15
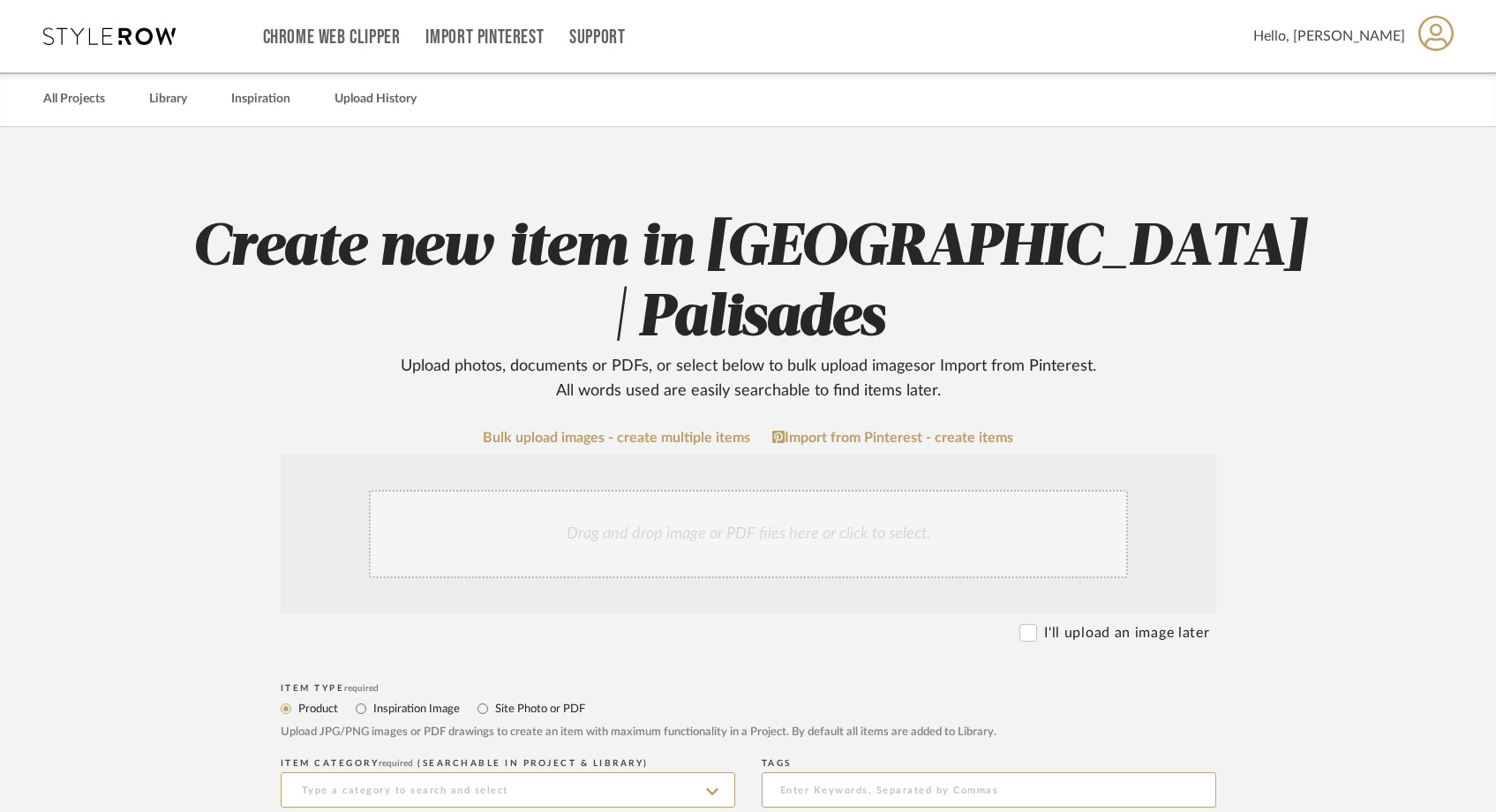
click at [501, 699] on label "Site Photo or PDF" at bounding box center [540, 708] width 92 height 19
click at [494, 698] on input "Site Photo or PDF" at bounding box center [482, 708] width 21 height 21
radio input "true"
click at [635, 490] on div "Drag and drop image or PDF files here or click to select." at bounding box center [748, 534] width 759 height 88
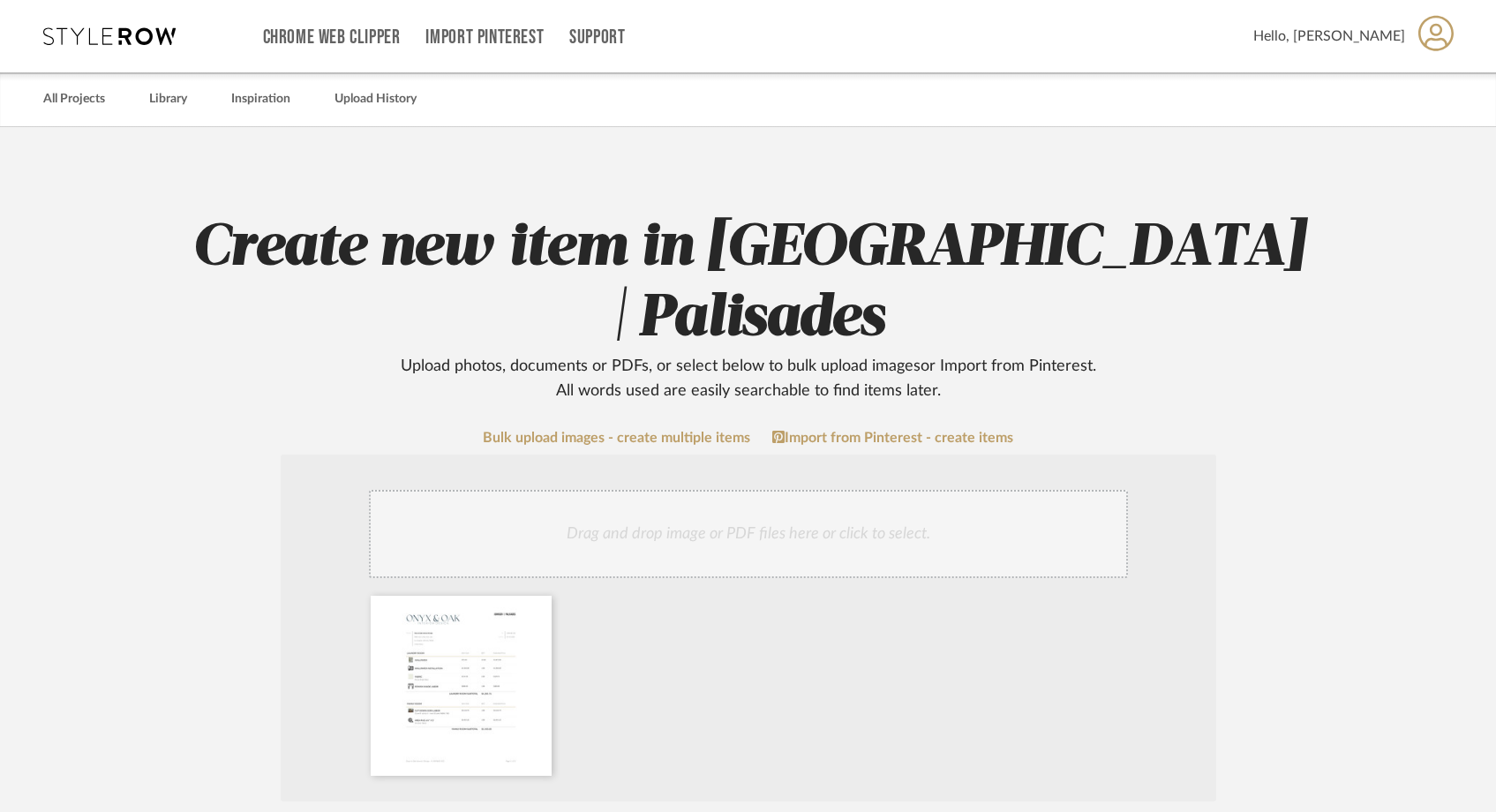
click at [773, 490] on div "Drag and drop image or PDF files here or click to select." at bounding box center [748, 534] width 759 height 88
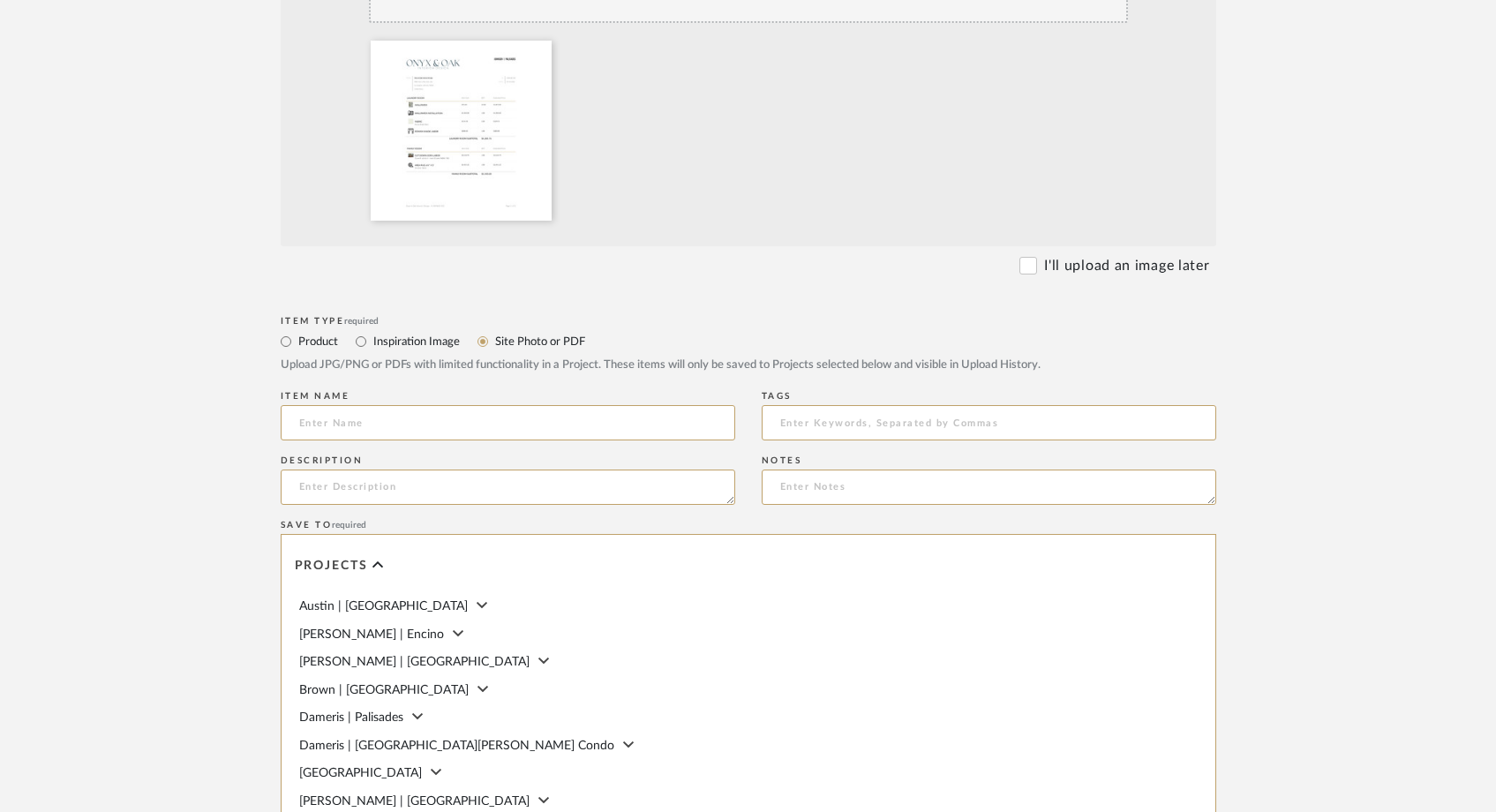
scroll to position [573, 0]
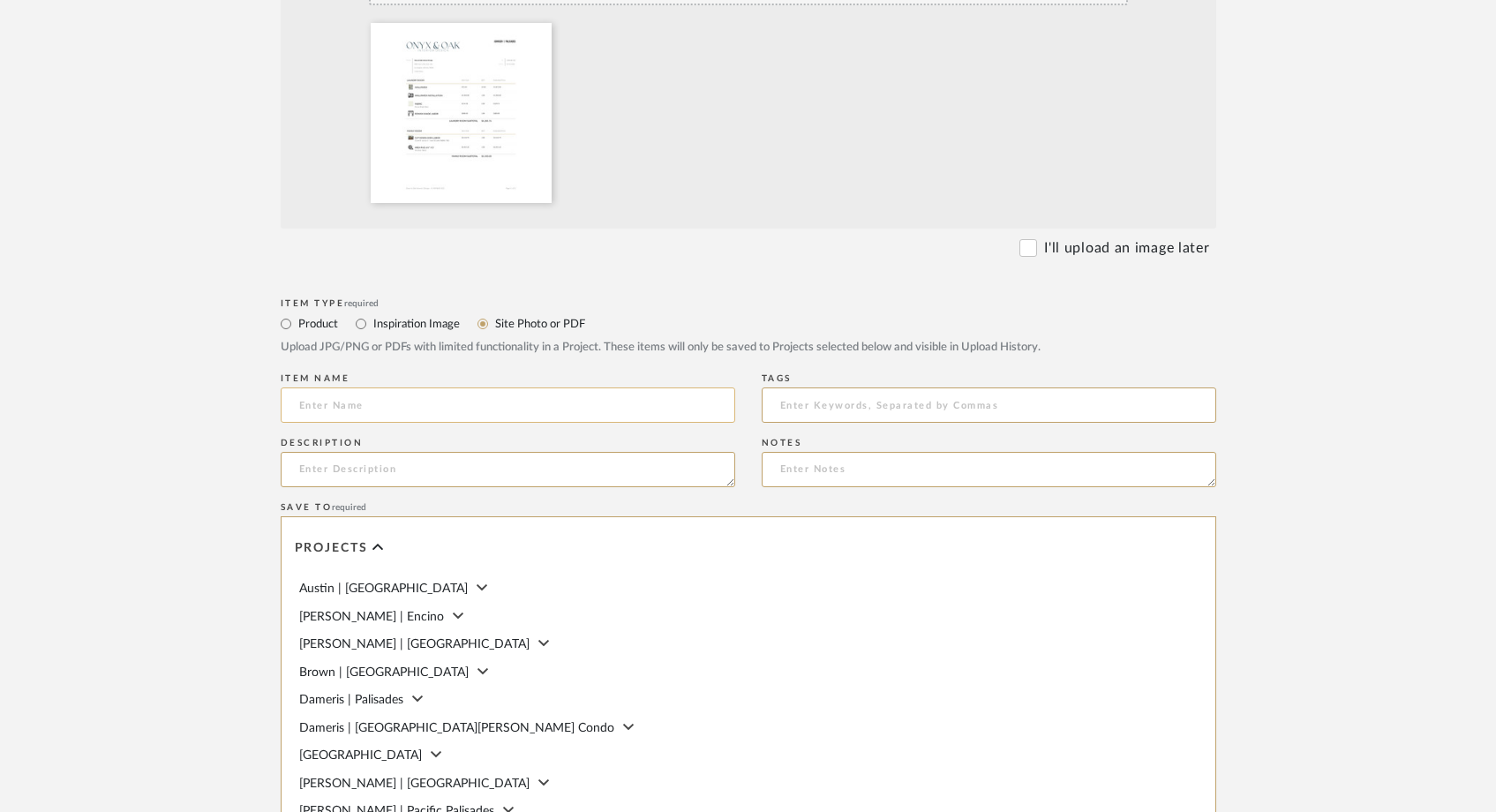
click at [494, 387] on input at bounding box center [508, 405] width 454 height 35
type input "Johnsen Goods Invoice"
click at [221, 339] on form "Bulk upload images - create multiple items Import from Pinterest - create items…" at bounding box center [748, 431] width 1124 height 1149
click at [346, 387] on input "Johnsen Goods Invoice" at bounding box center [508, 405] width 454 height 35
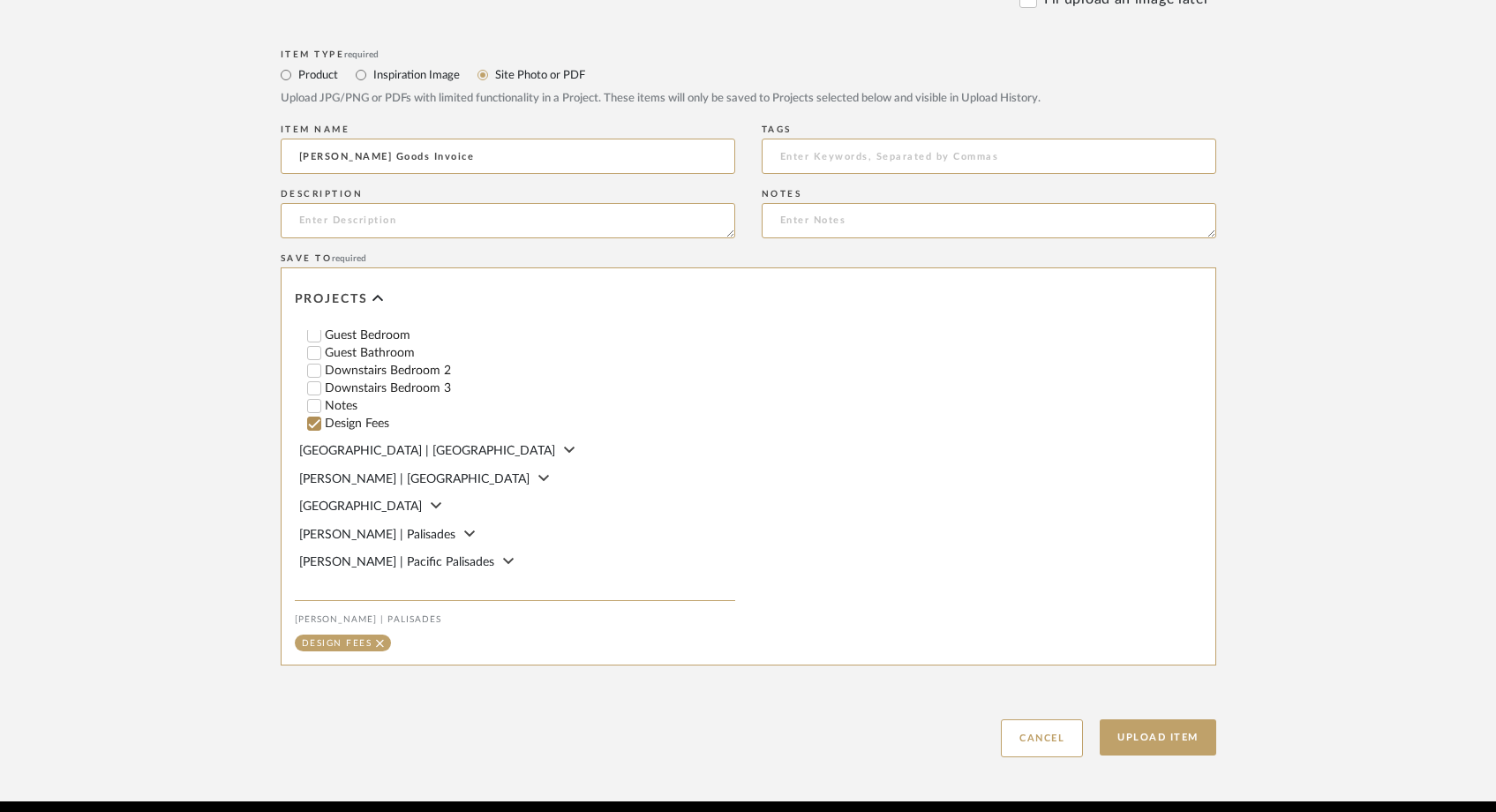
scroll to position [448, 0]
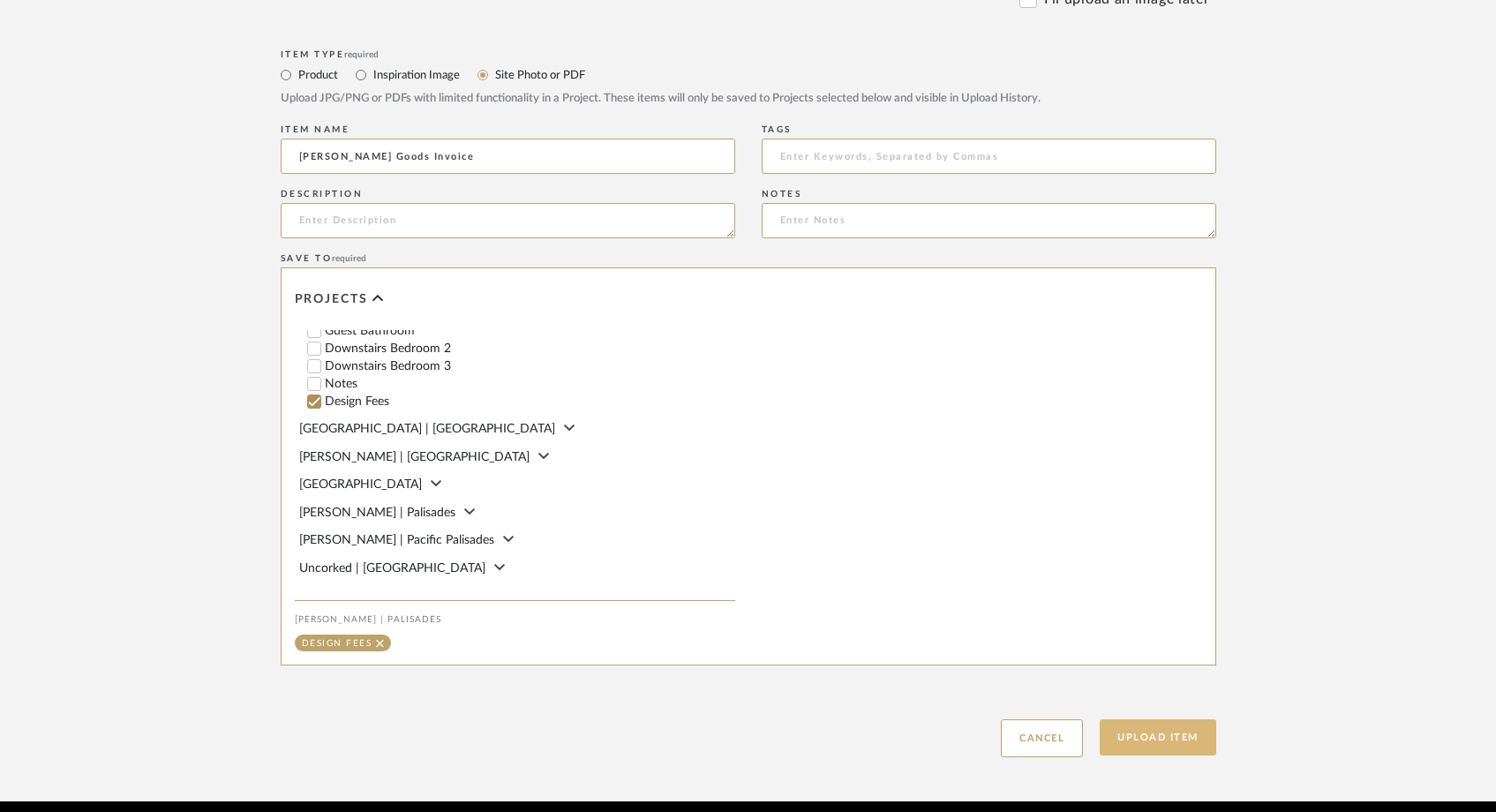
click at [1139, 719] on button "Upload Item" at bounding box center [1157, 737] width 117 height 36
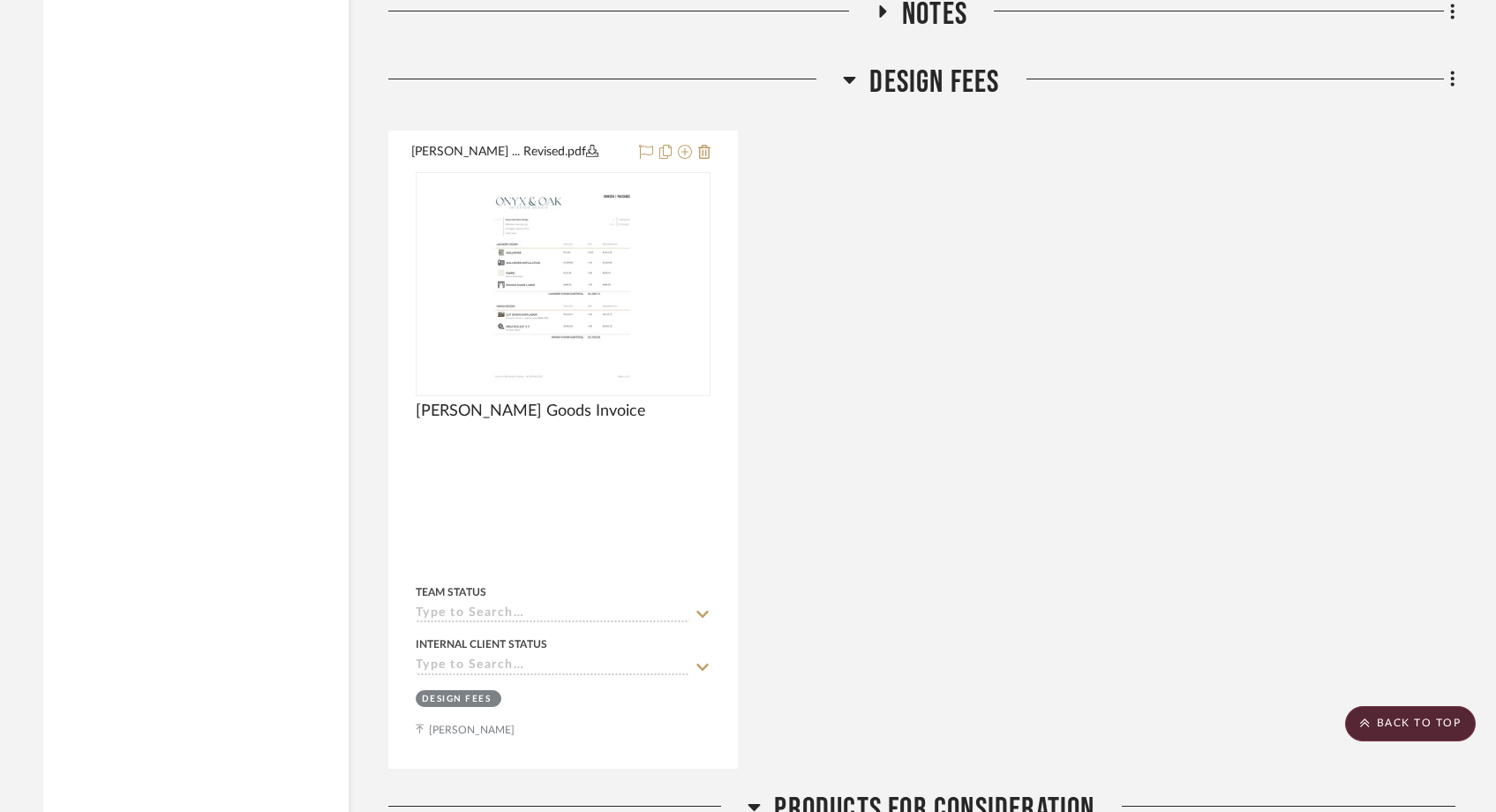
scroll to position [12508, 0]
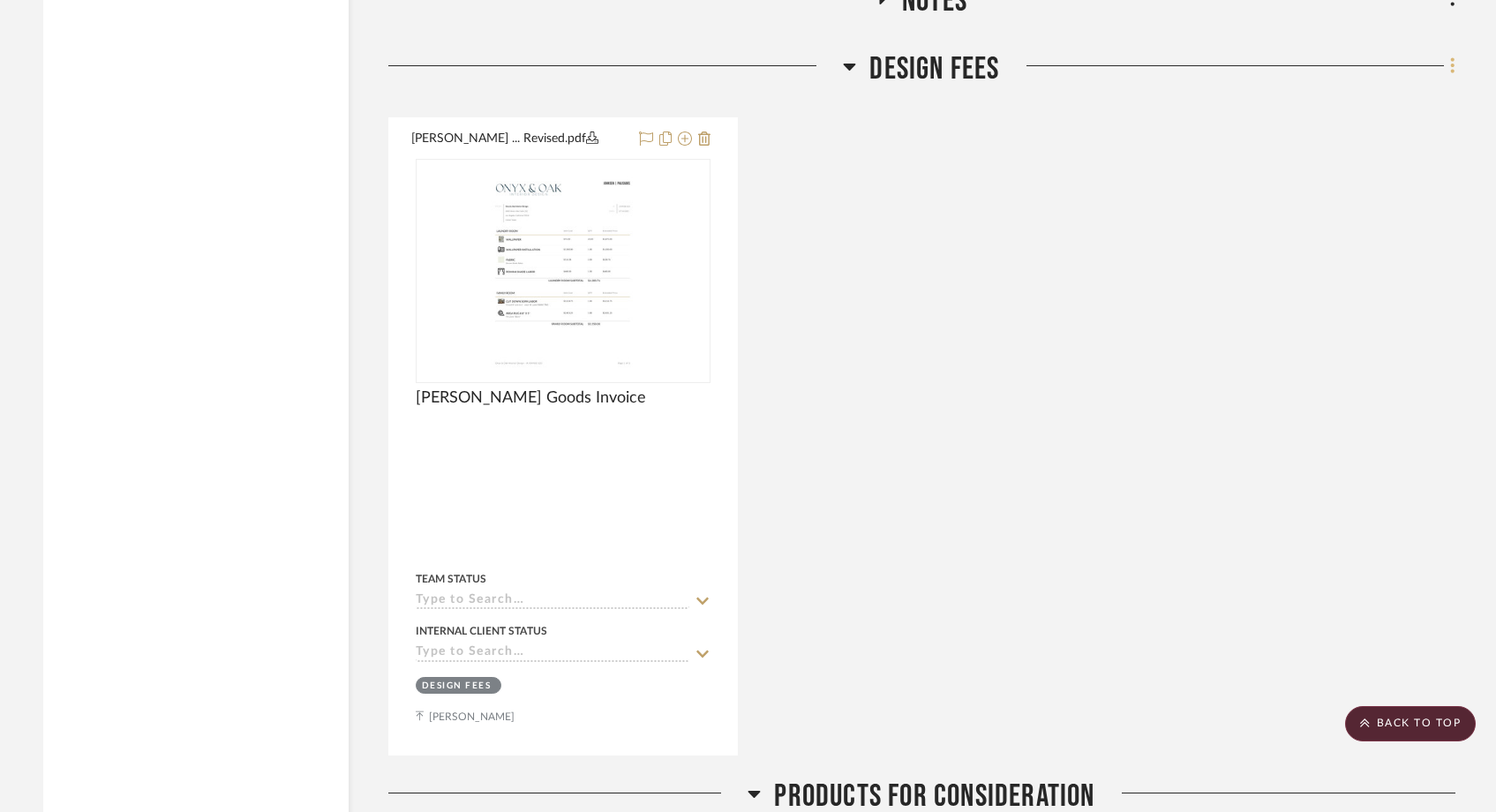
click at [1454, 56] on icon at bounding box center [1453, 65] width 6 height 19
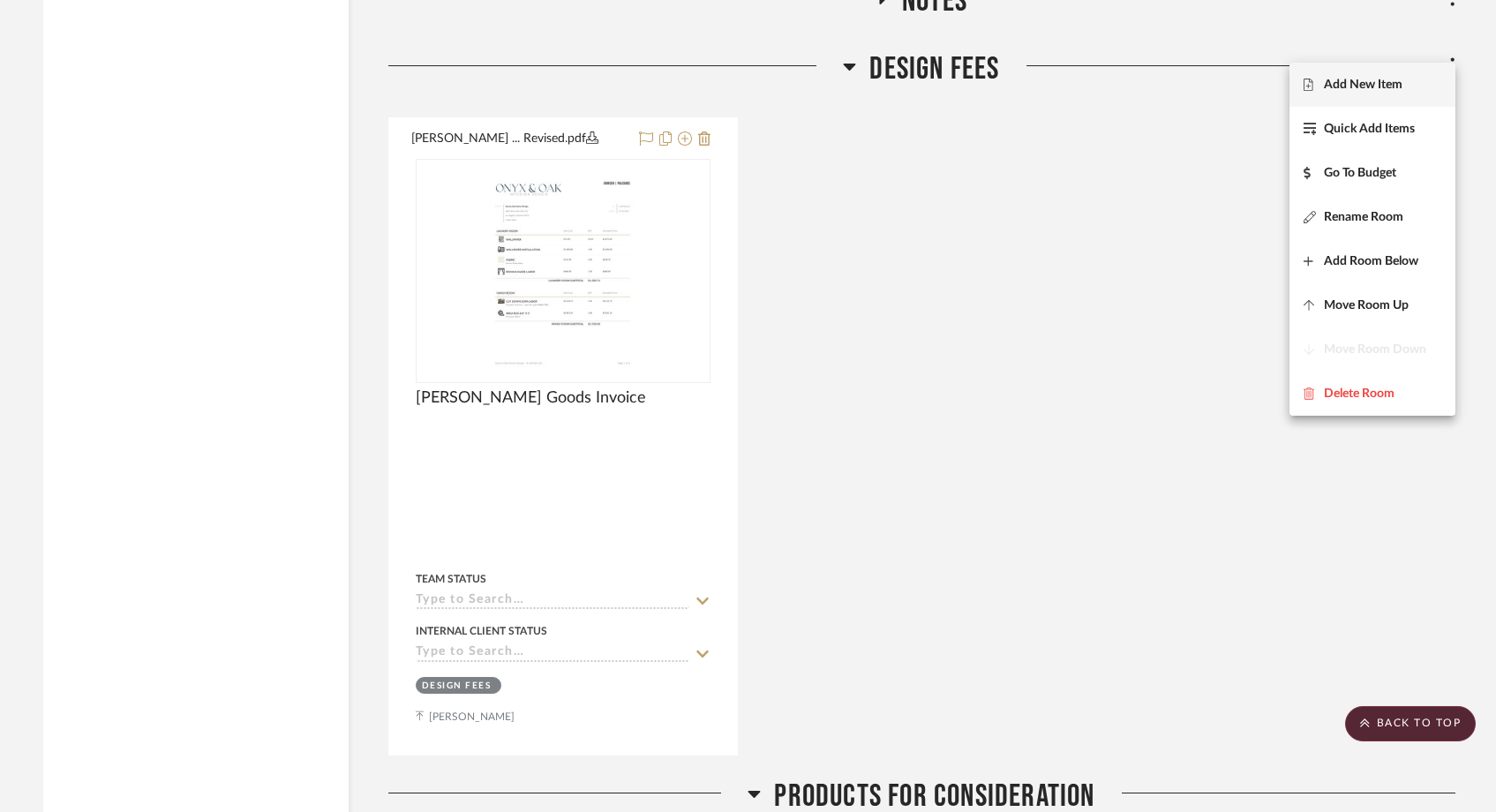
click at [1410, 78] on span "Add New Item" at bounding box center [1372, 85] width 138 height 15
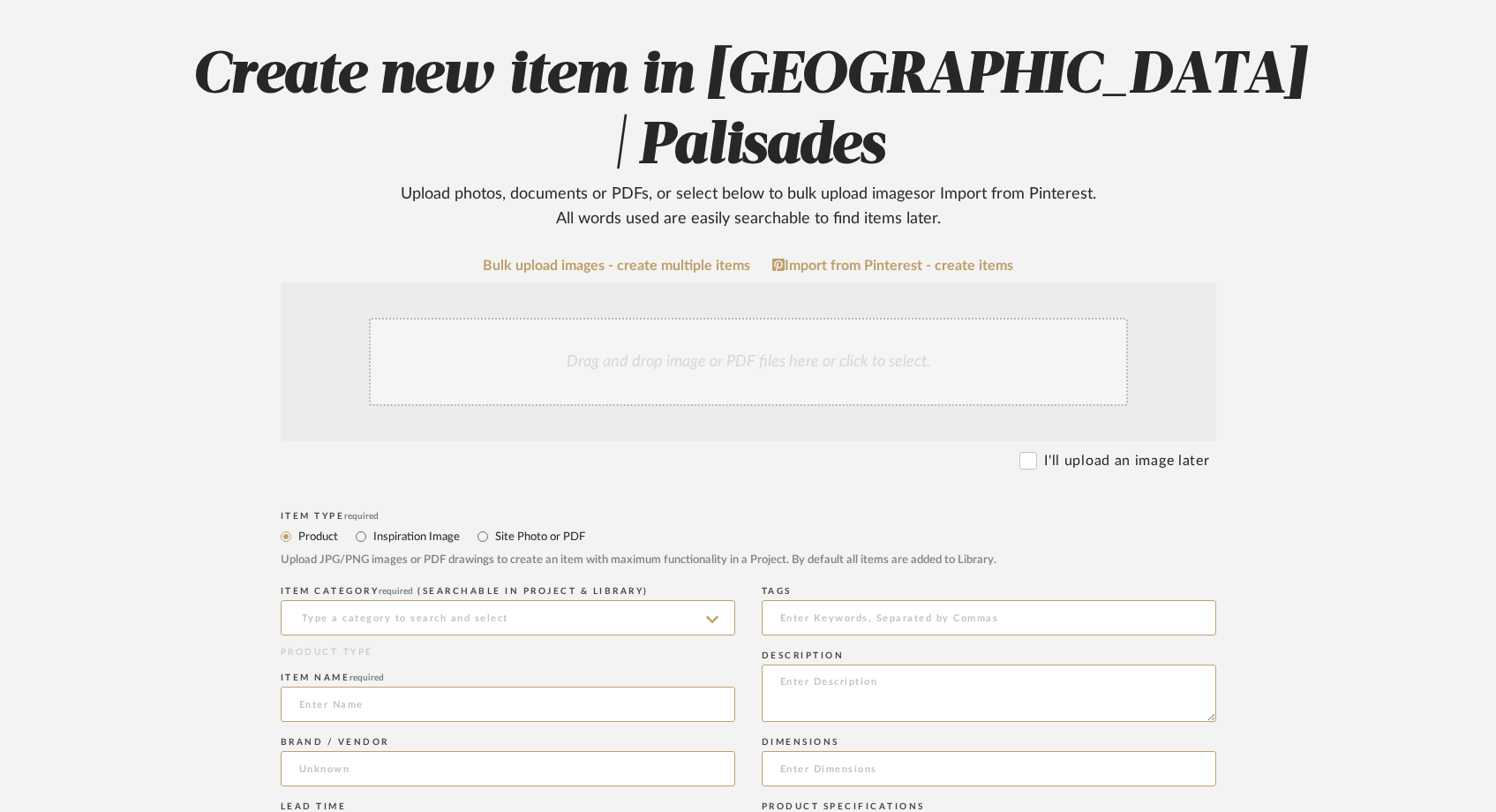
scroll to position [179, 0]
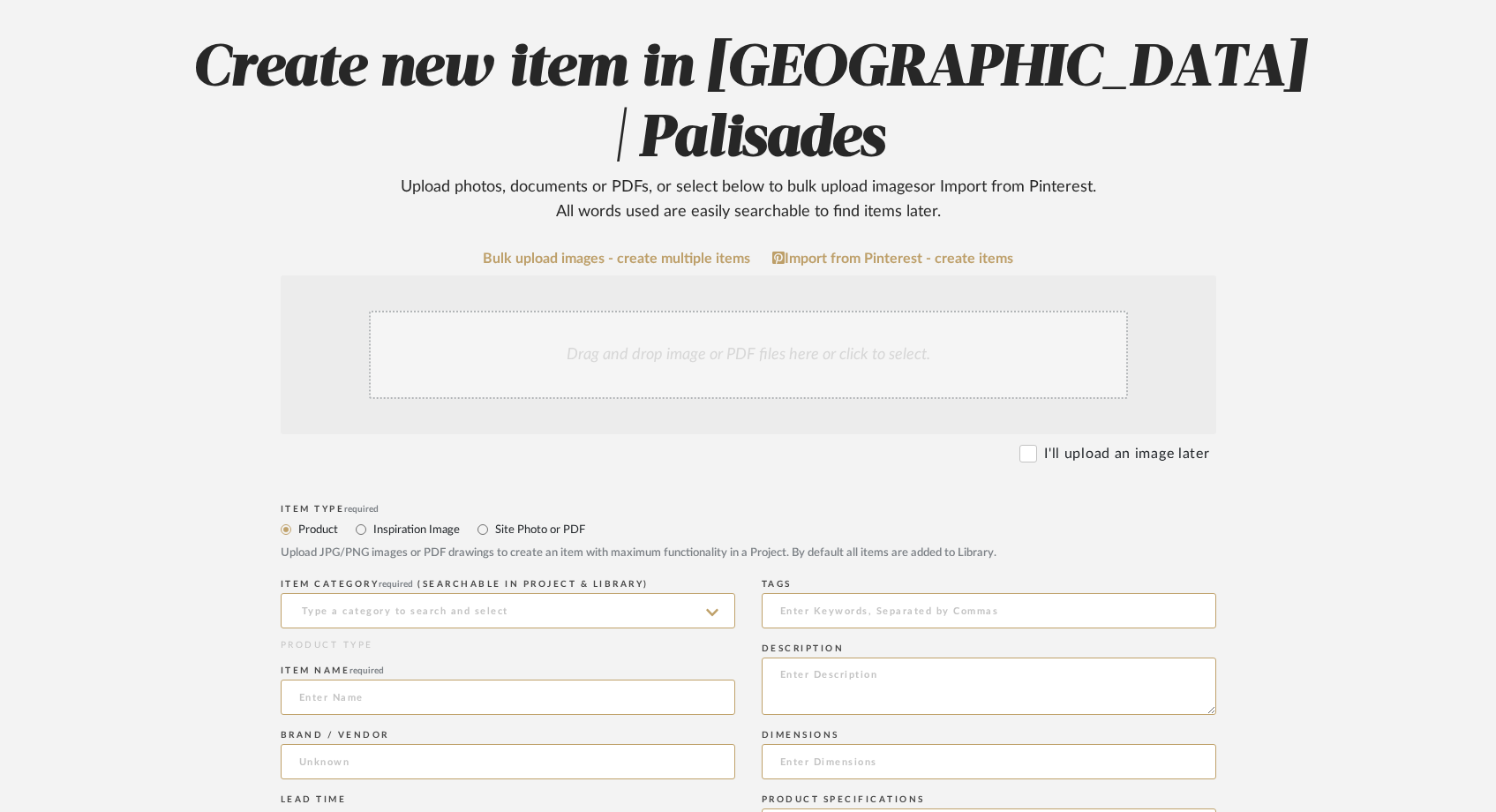
click at [501, 519] on label "Site Photo or PDF" at bounding box center [540, 528] width 92 height 19
click at [494, 518] on input "Site Photo or PDF" at bounding box center [482, 528] width 21 height 21
radio input "true"
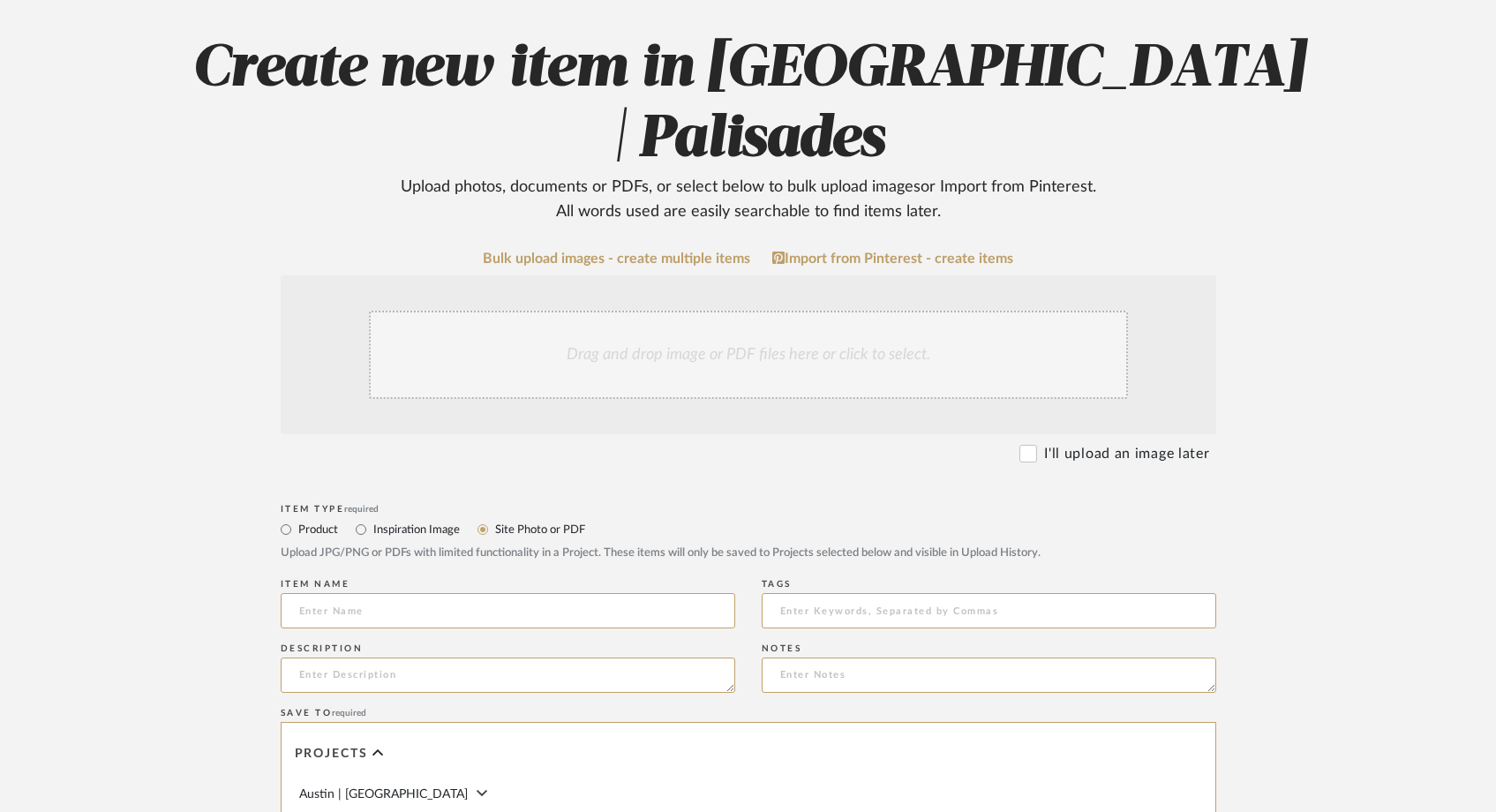
click at [700, 310] on div "Drag and drop image or PDF files here or click to select." at bounding box center [748, 354] width 759 height 88
click at [548, 310] on div "Drag and drop image or PDF files here or click to select." at bounding box center [748, 354] width 759 height 88
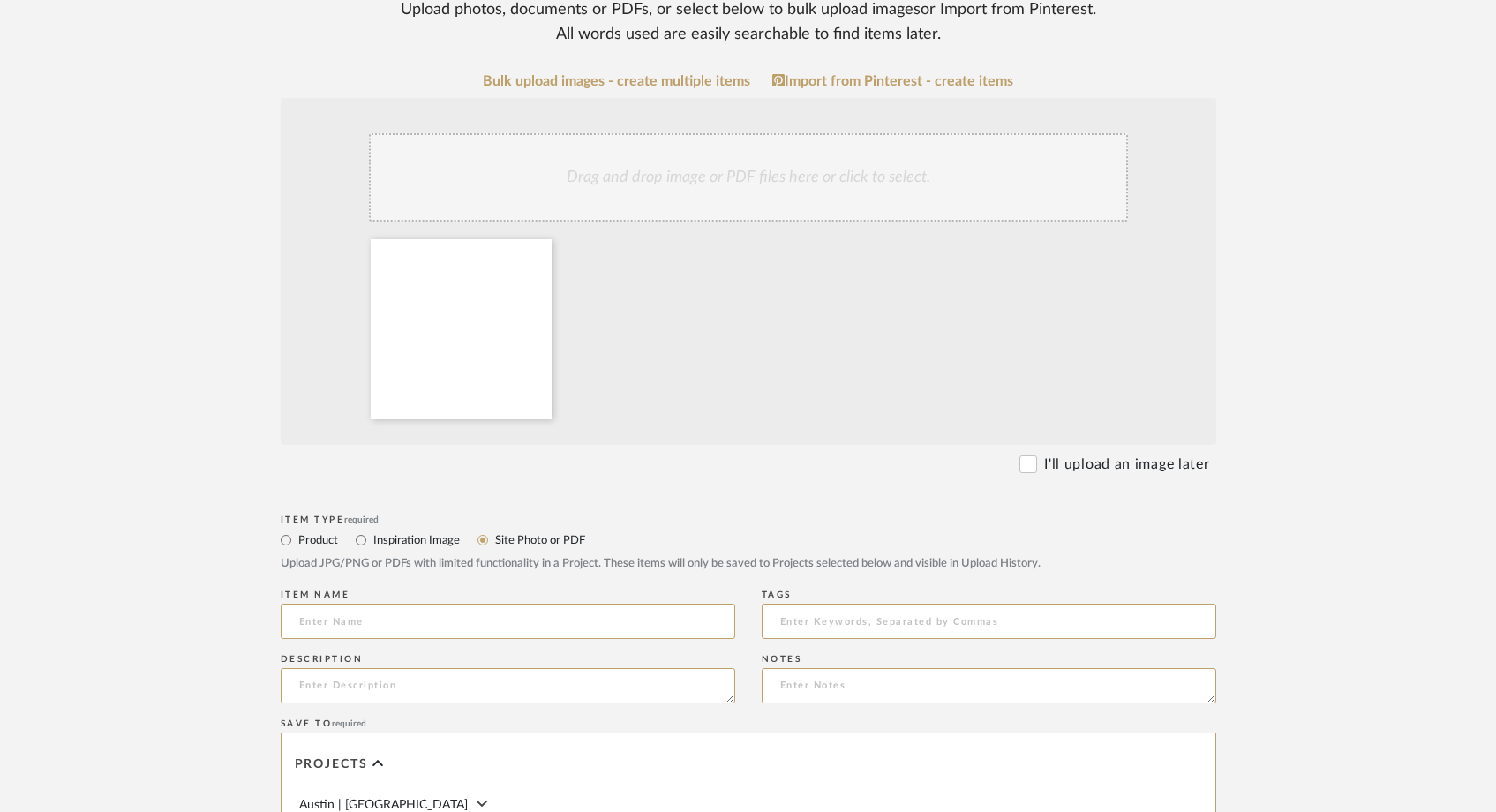
scroll to position [372, 0]
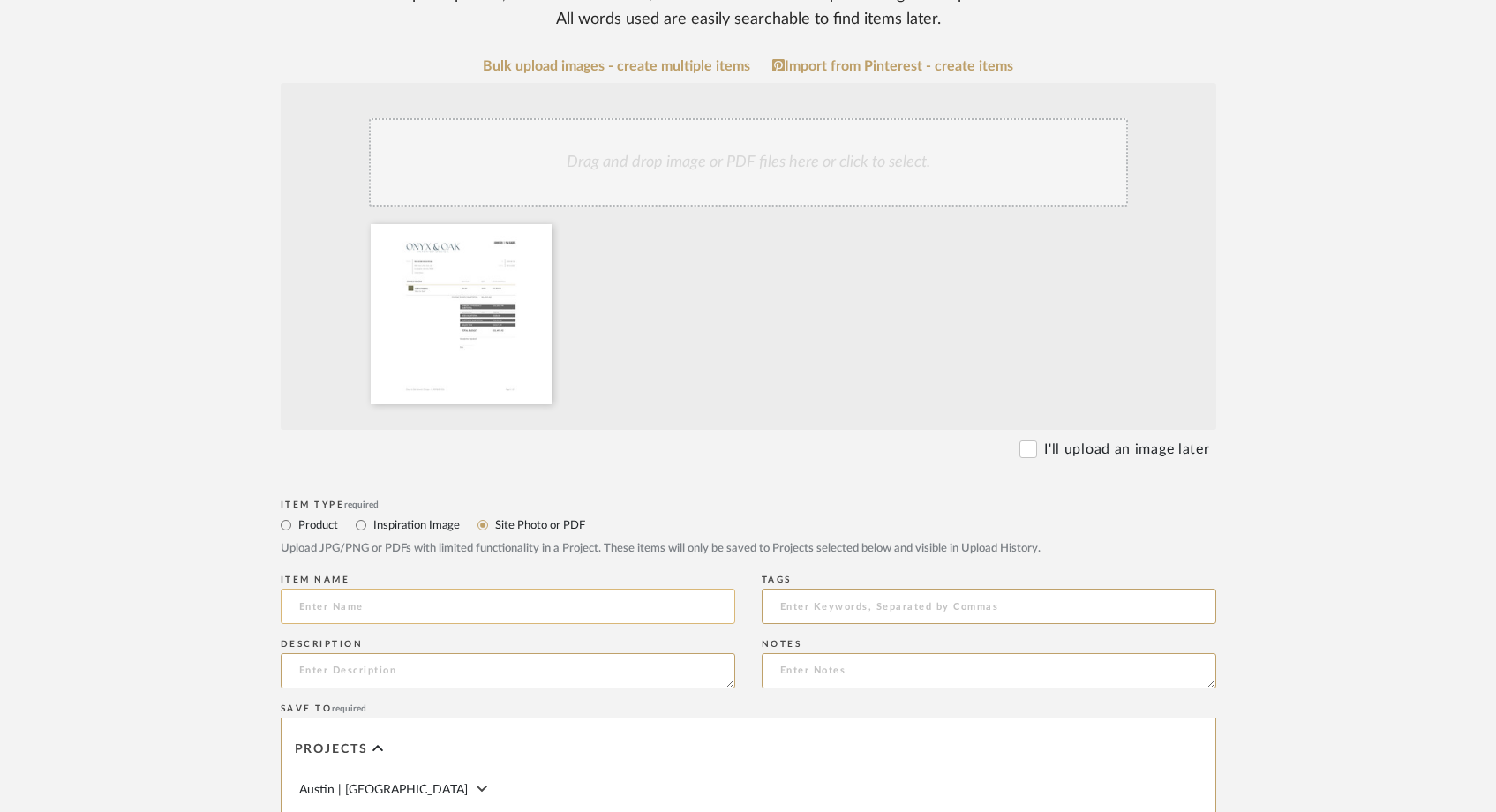
click at [396, 588] on input at bounding box center [508, 606] width 454 height 35
type input "Sofa Fabric Invoice"
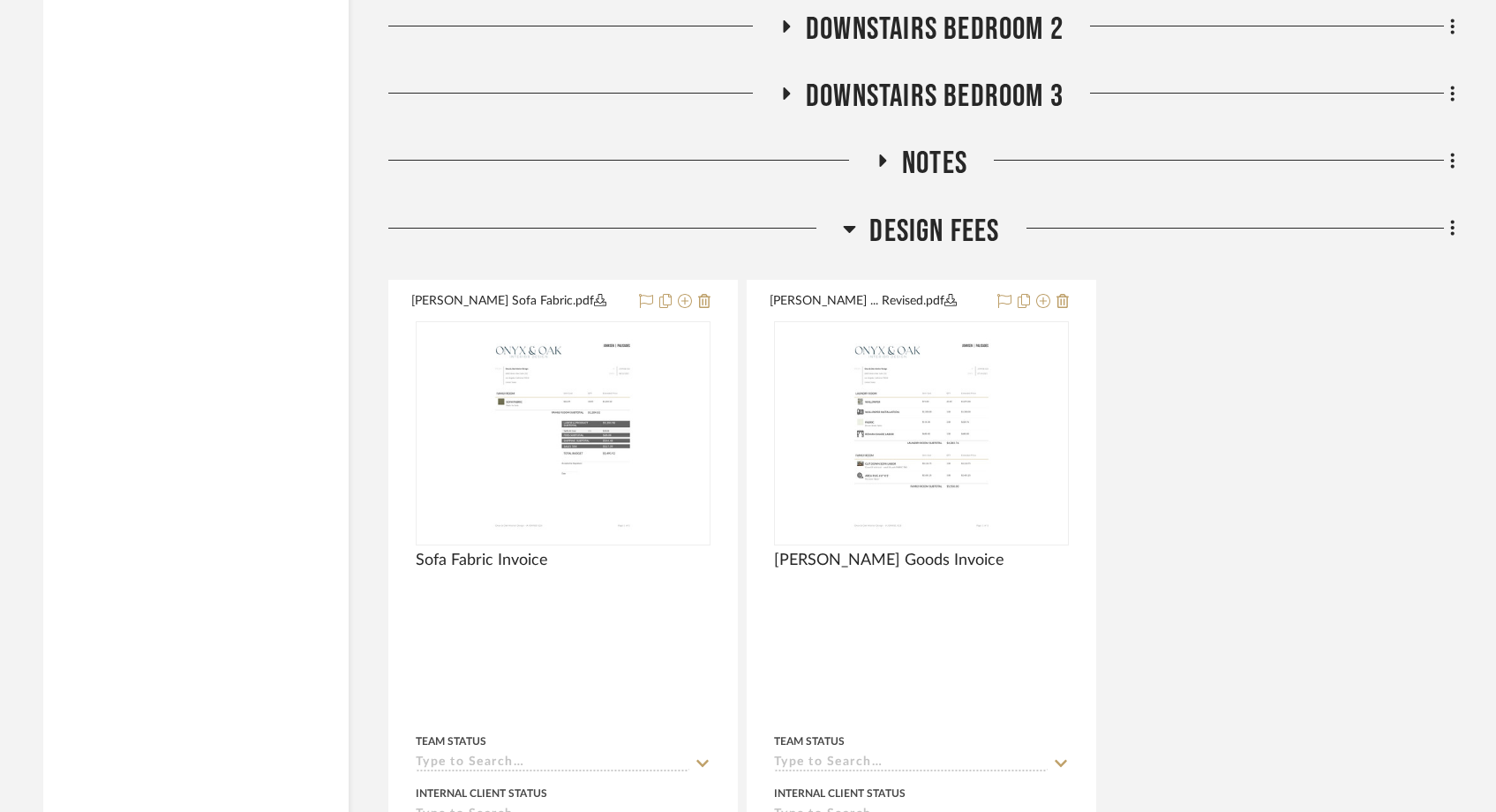
scroll to position [12508, 0]
